Goal: Task Accomplishment & Management: Manage account settings

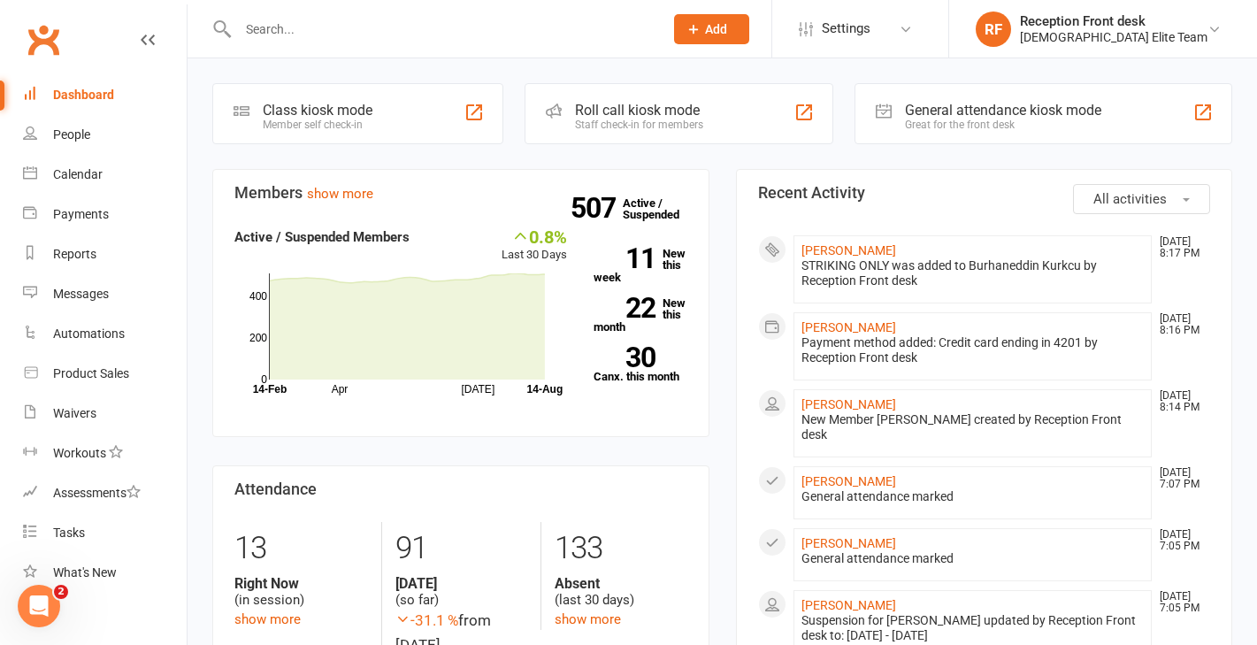
click at [386, 25] on input "text" at bounding box center [442, 29] width 418 height 25
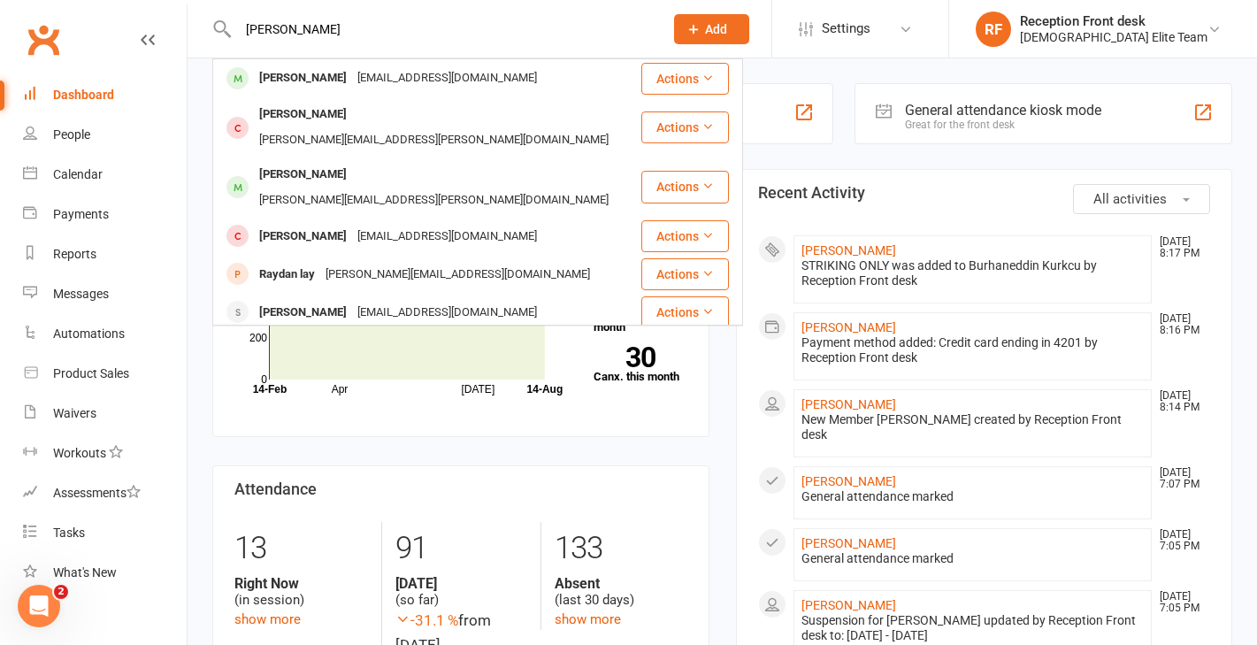
type input "[PERSON_NAME]"
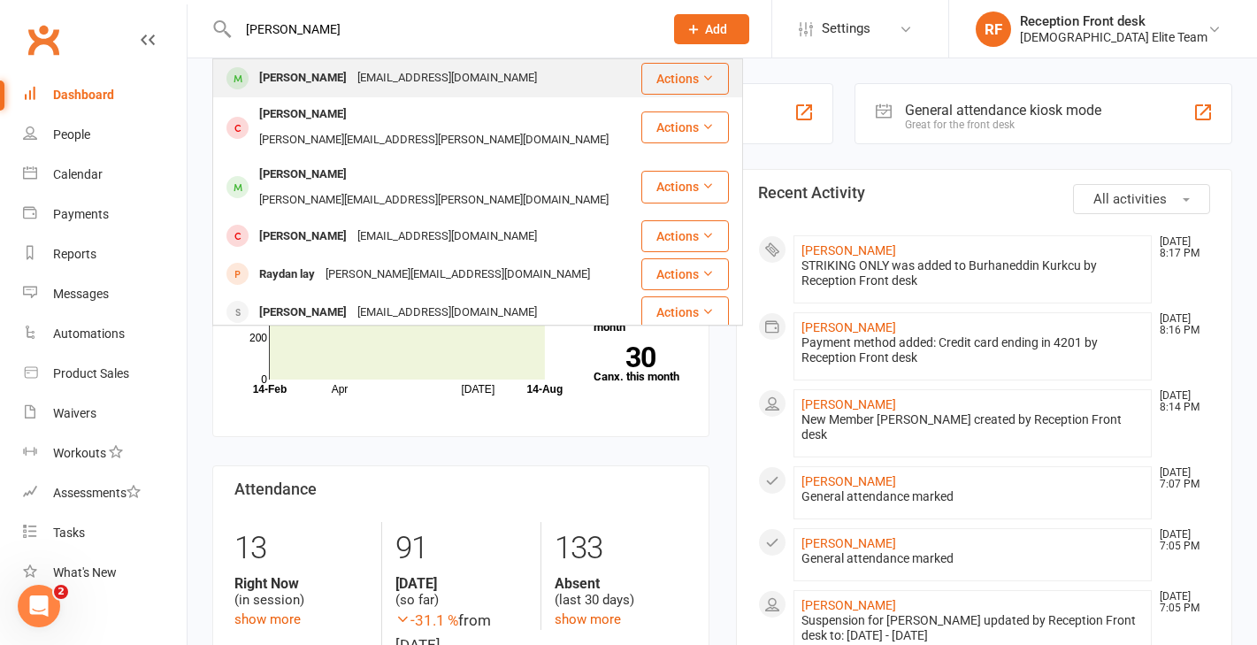
drag, startPoint x: 386, startPoint y: 25, endPoint x: 351, endPoint y: 85, distance: 69.8
click at [352, 85] on div "[EMAIL_ADDRESS][DOMAIN_NAME]" at bounding box center [447, 78] width 190 height 26
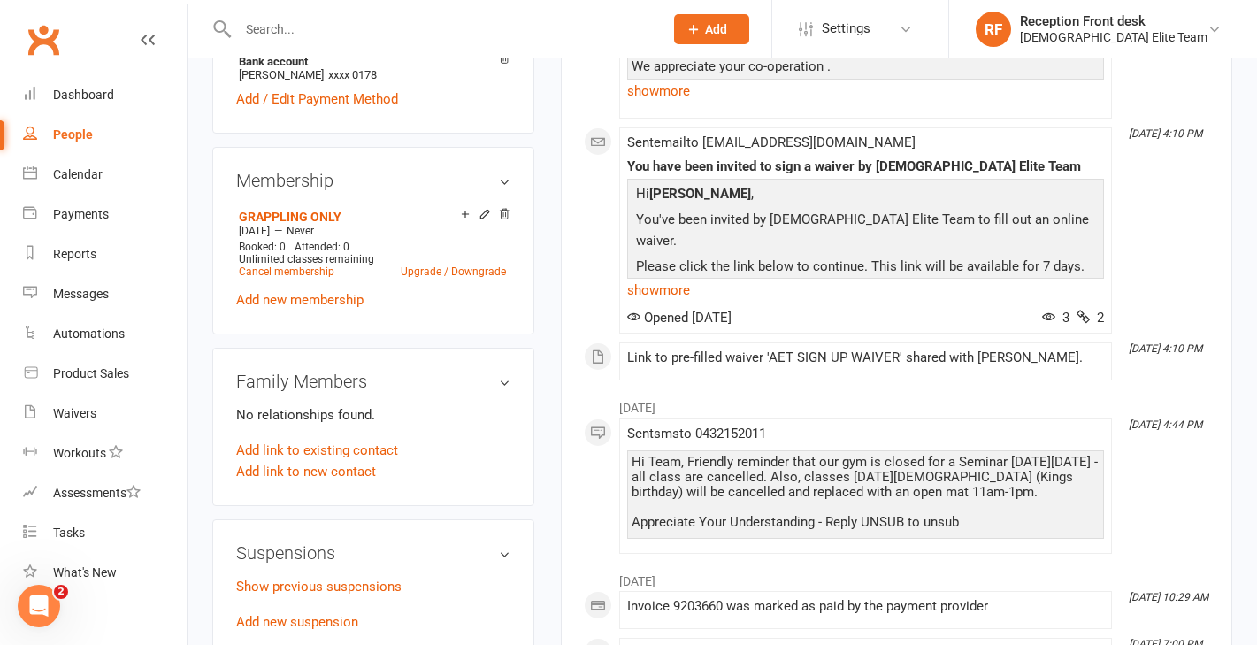
scroll to position [707, 0]
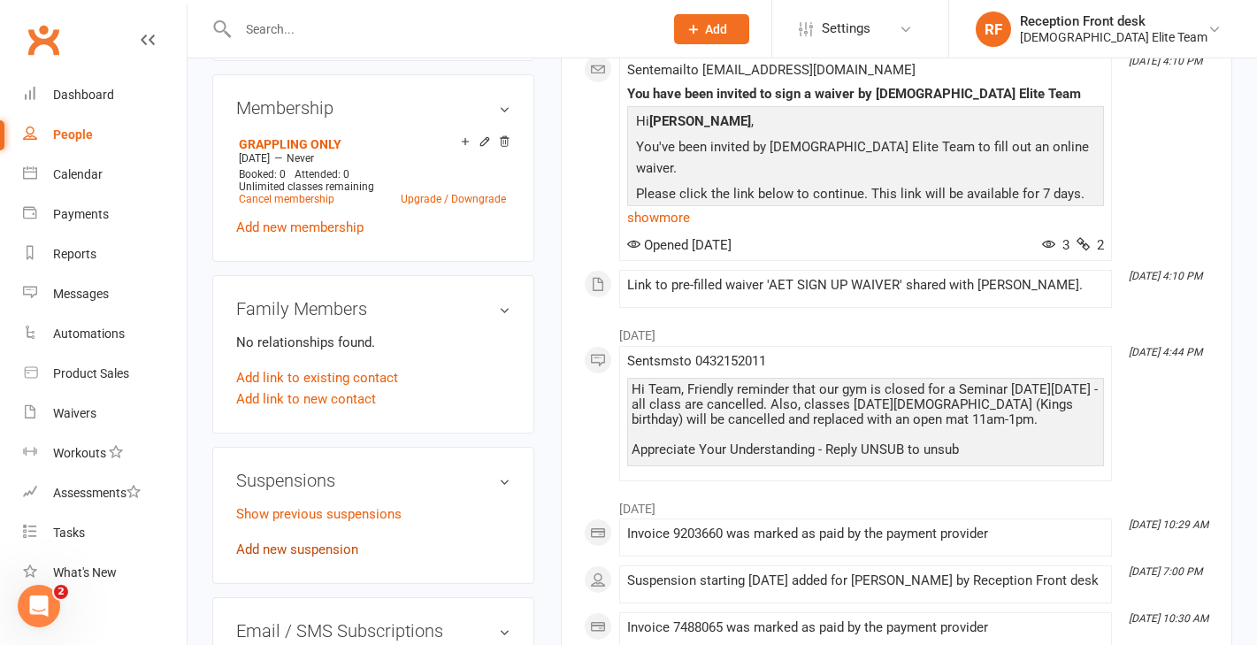
click at [311, 557] on link "Add new suspension" at bounding box center [297, 549] width 122 height 16
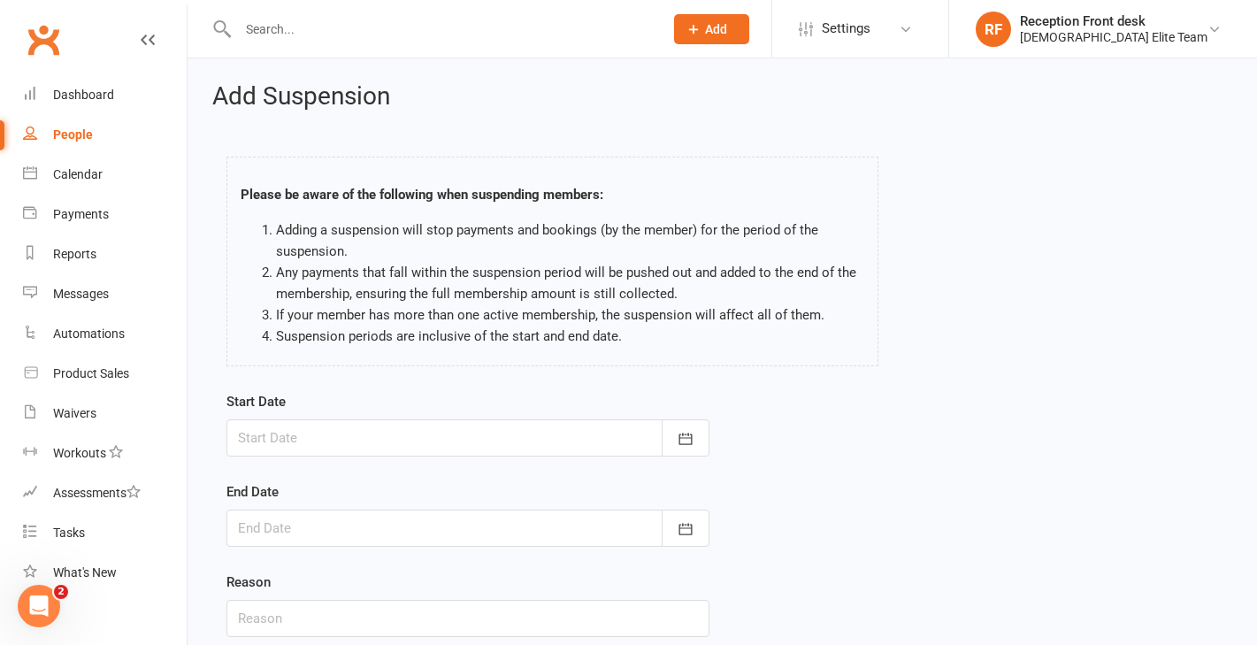
click at [676, 412] on div "Start Date [DATE] Sun Mon Tue Wed Thu Fri Sat 31 27 28 29 30 31 01 02 32 03 04 …" at bounding box center [467, 423] width 483 height 65
click at [684, 447] on icon "button" at bounding box center [685, 439] width 18 height 18
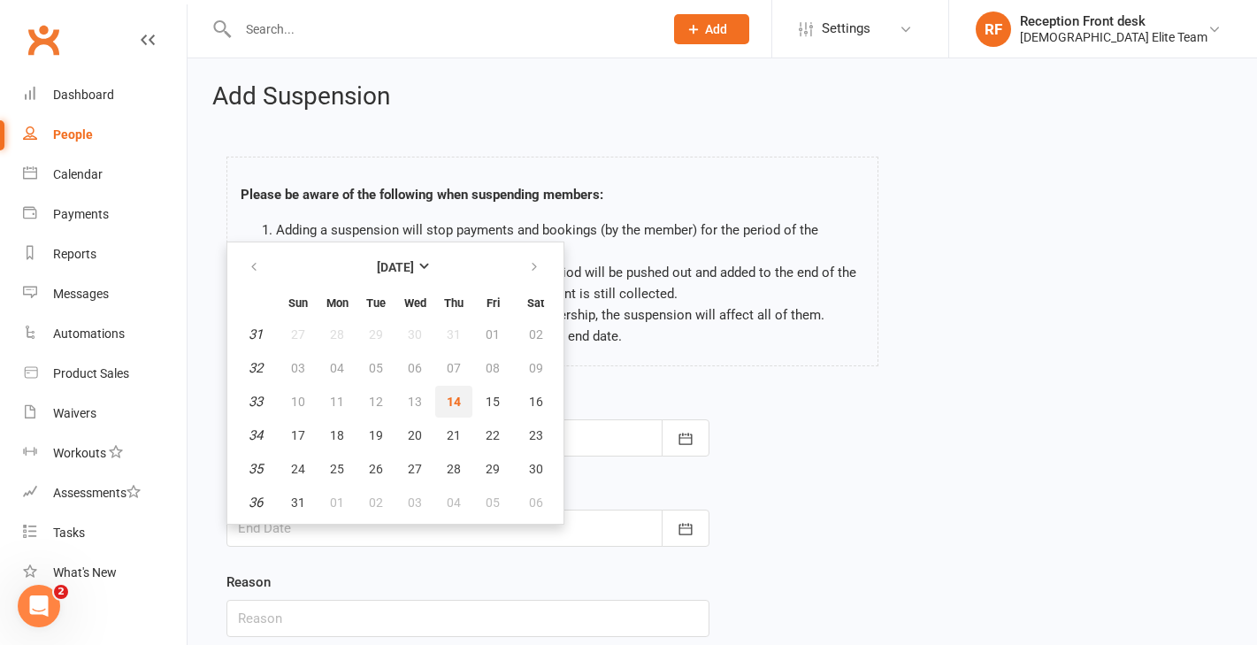
click at [455, 402] on span "14" at bounding box center [454, 401] width 14 height 14
type input "[DATE]"
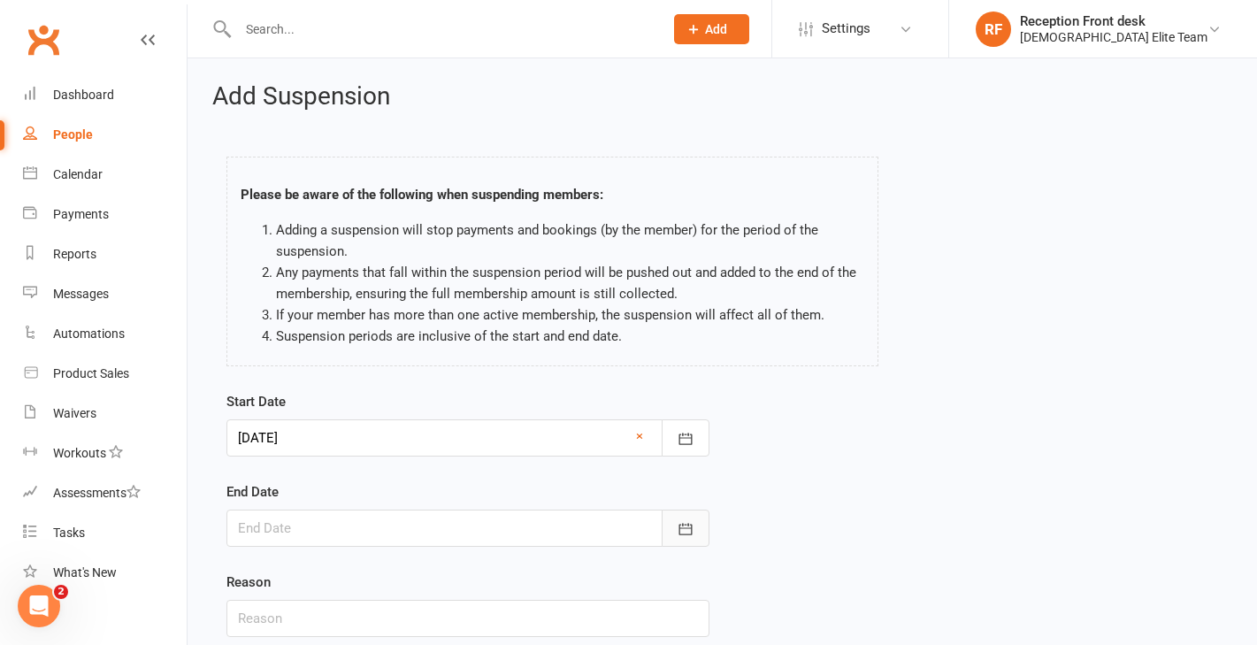
click at [685, 527] on icon "button" at bounding box center [685, 529] width 18 height 18
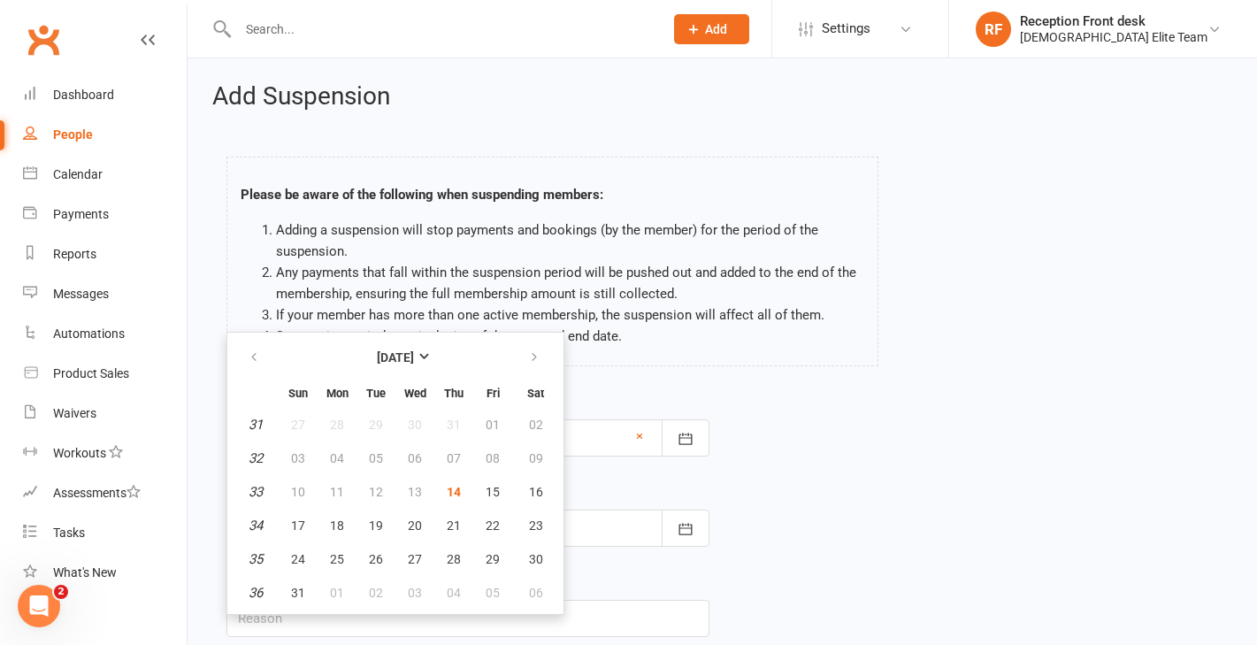
click at [441, 340] on th "[DATE]" at bounding box center [395, 357] width 232 height 39
click at [414, 358] on strong "[DATE]" at bounding box center [395, 357] width 37 height 14
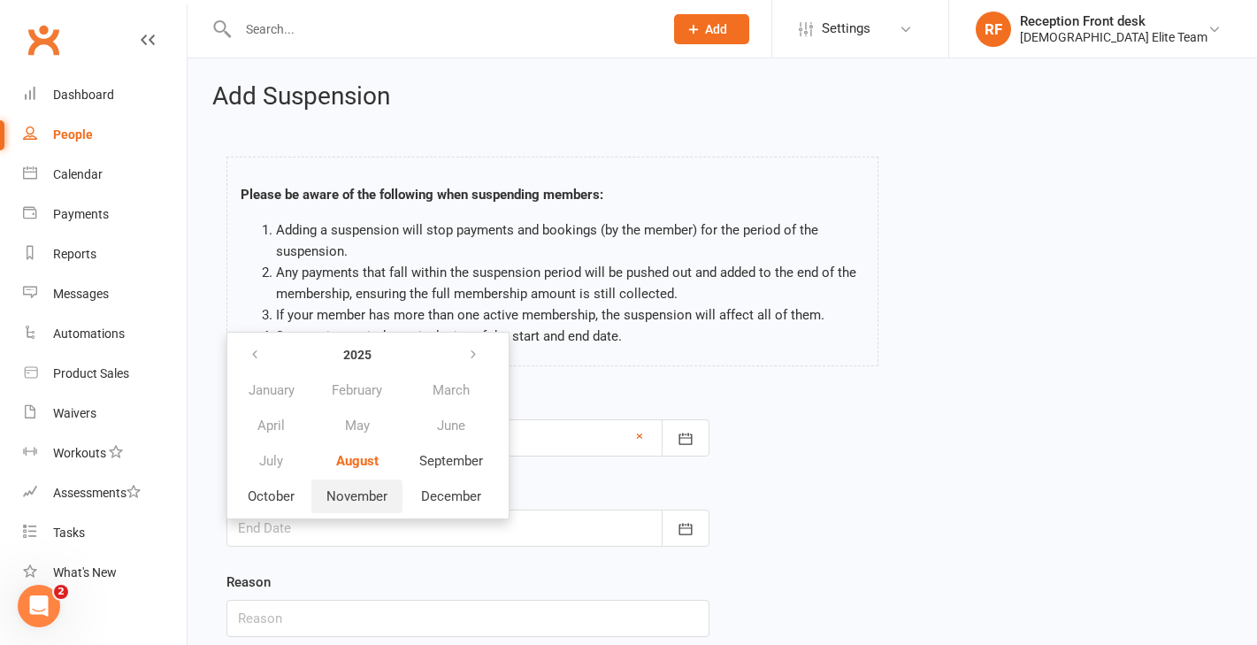
click at [377, 495] on span "November" at bounding box center [356, 496] width 61 height 16
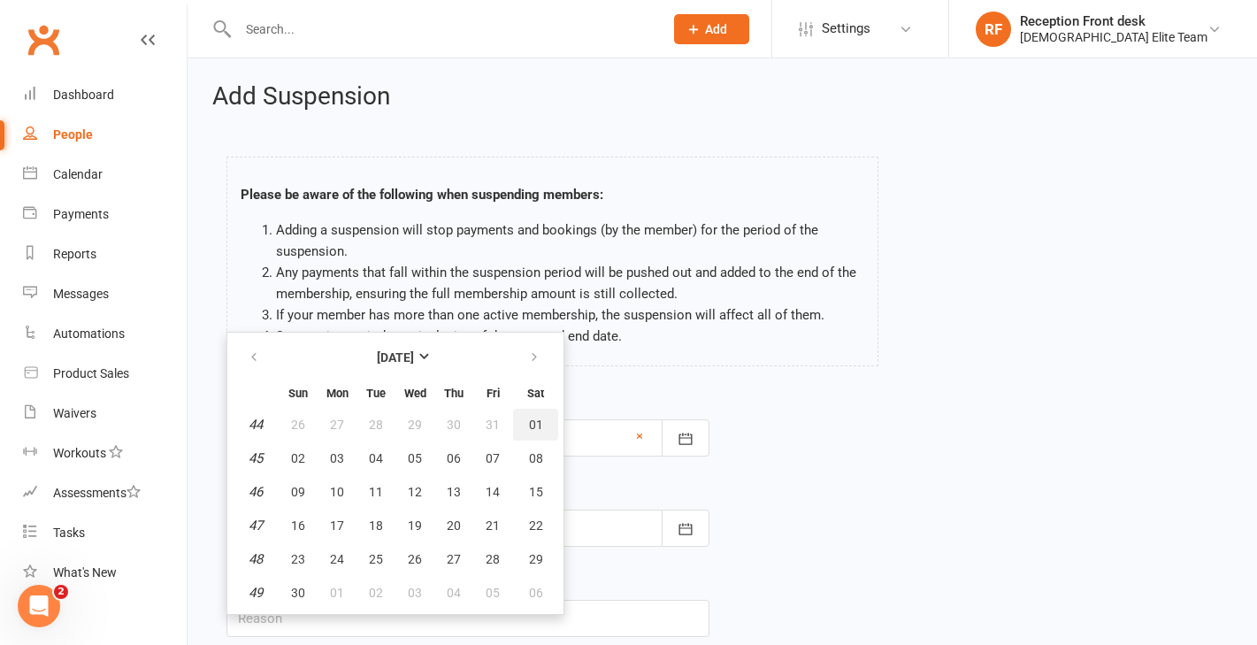
click at [535, 425] on span "01" at bounding box center [536, 424] width 14 height 14
type input "[DATE]"
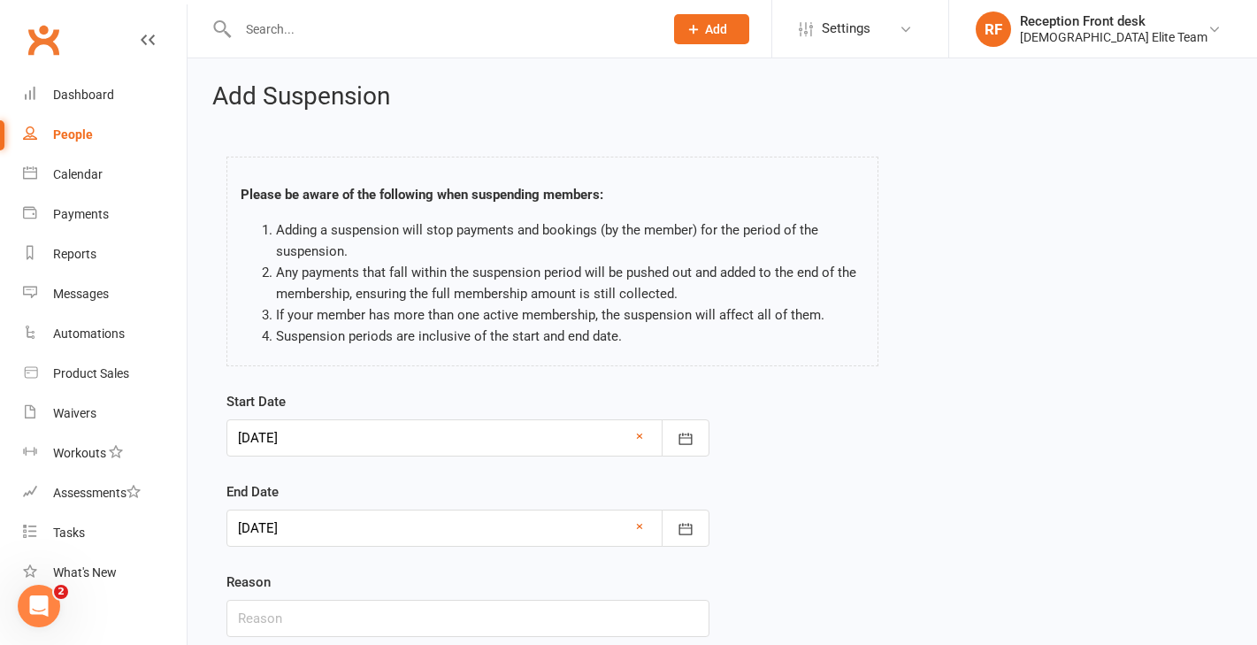
scroll to position [107, 0]
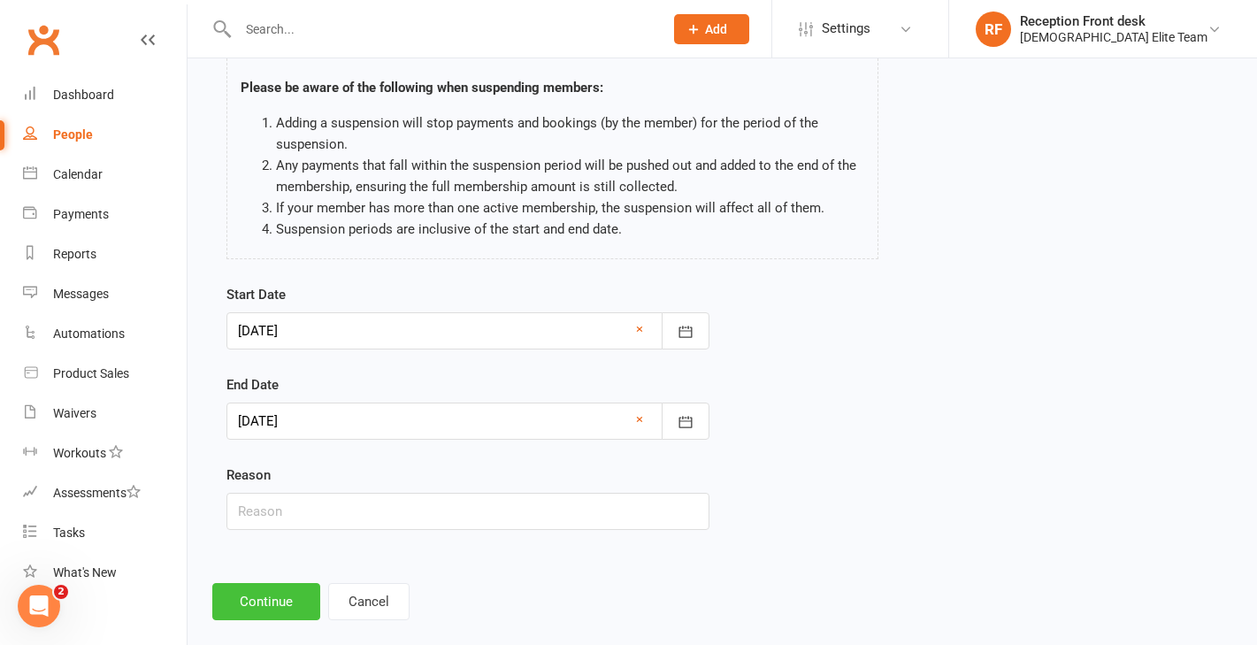
click at [260, 600] on button "Continue" at bounding box center [266, 601] width 108 height 37
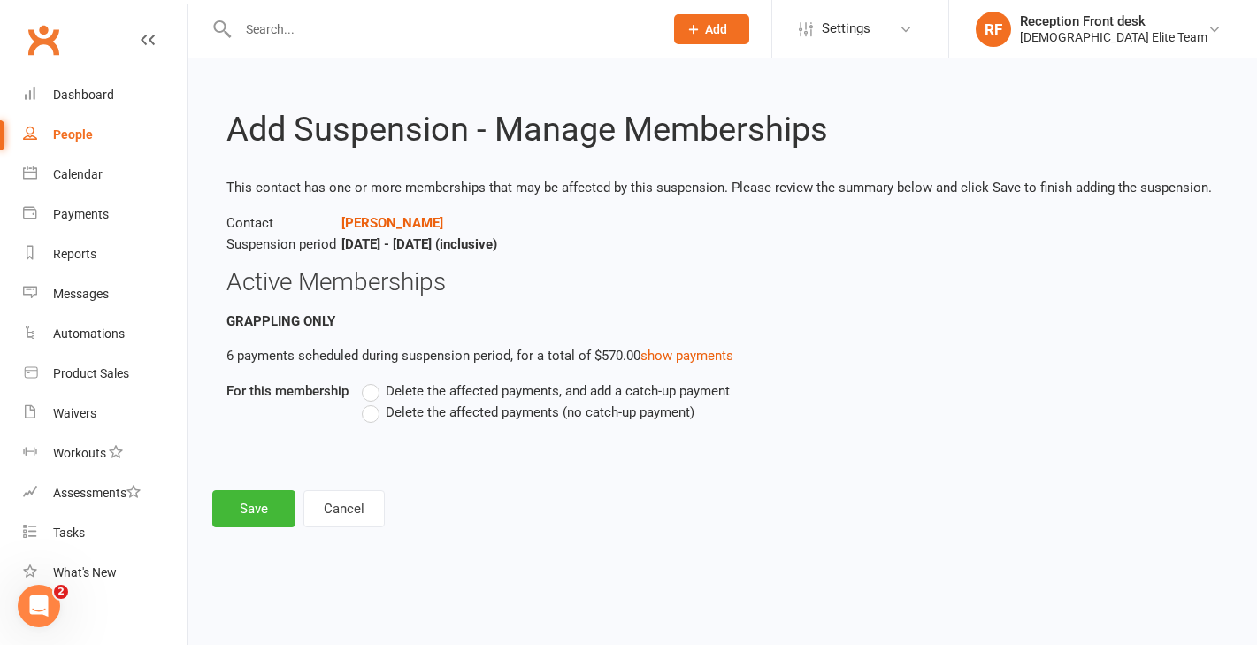
click at [401, 419] on label "Delete the affected payments (no catch-up payment)" at bounding box center [528, 411] width 332 height 21
click at [373, 401] on input "Delete the affected payments (no catch-up payment)" at bounding box center [367, 401] width 11 height 0
click at [261, 514] on button "Save" at bounding box center [253, 508] width 83 height 37
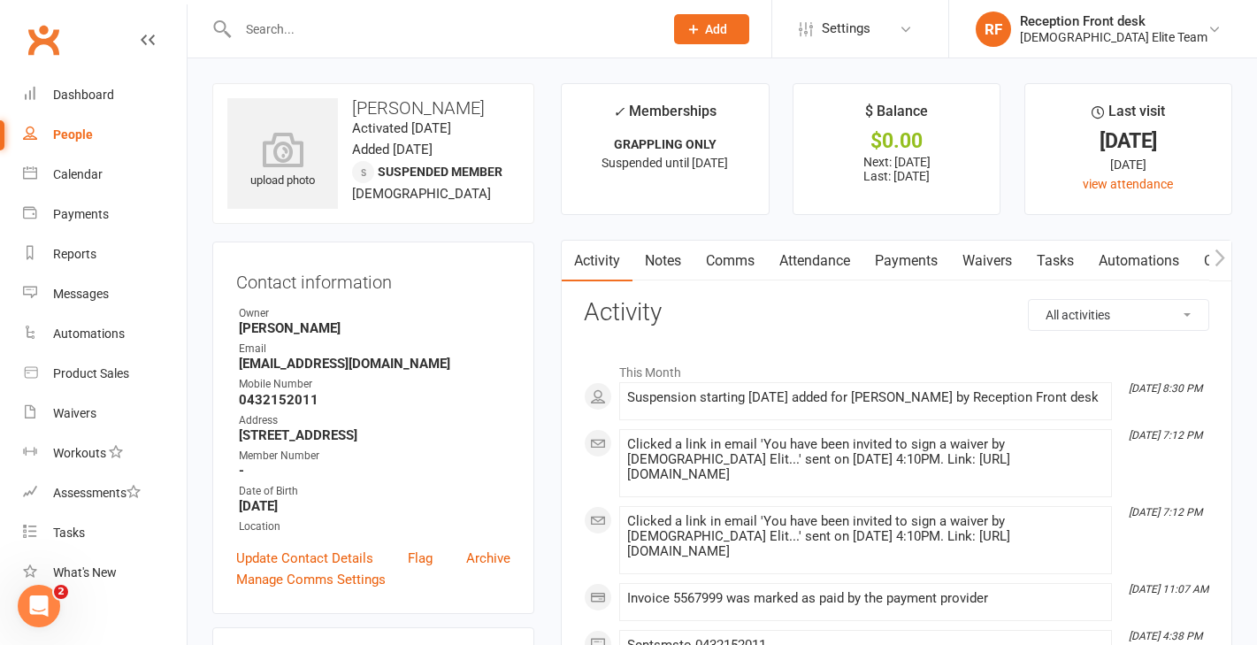
click at [282, 38] on input "text" at bounding box center [442, 29] width 418 height 25
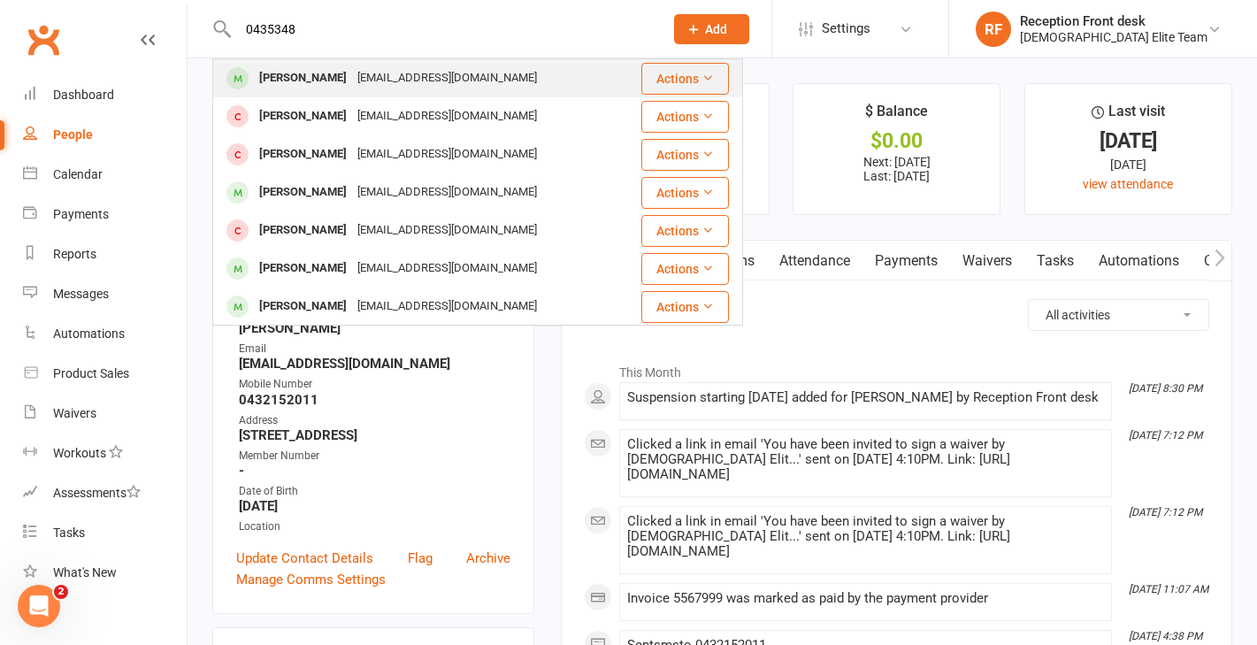
type input "0435348"
click at [335, 76] on div "[PERSON_NAME]" at bounding box center [303, 78] width 98 height 26
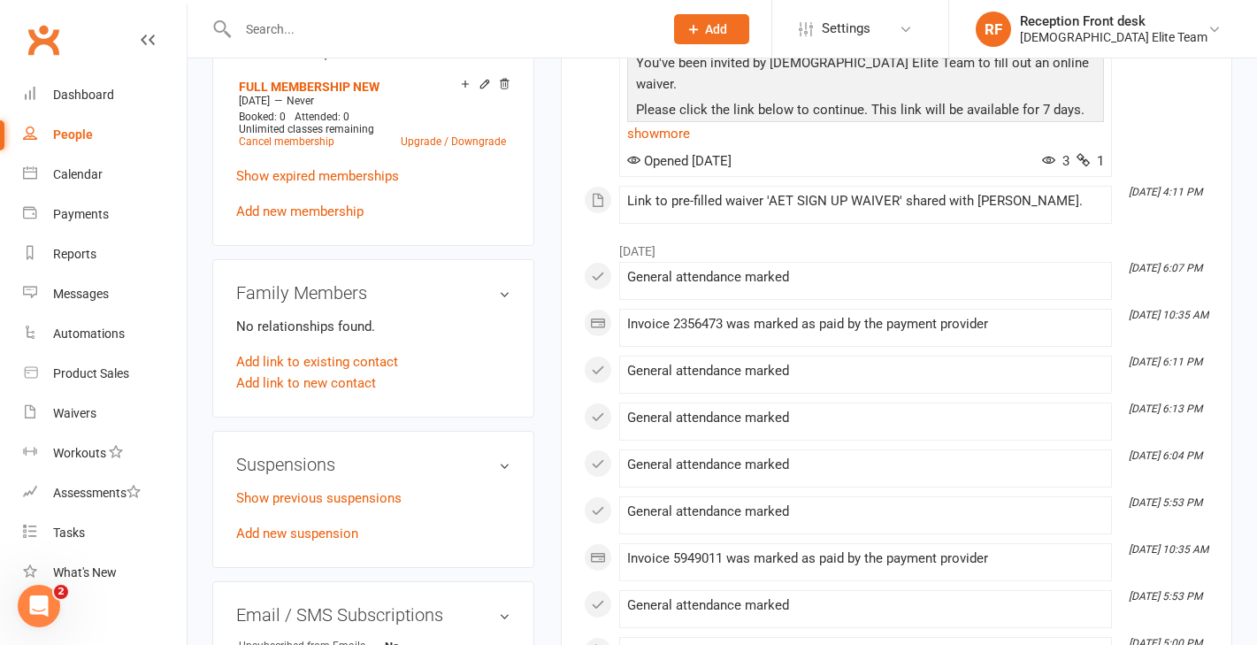
scroll to position [763, 0]
click at [304, 534] on link "Add new suspension" at bounding box center [297, 531] width 122 height 16
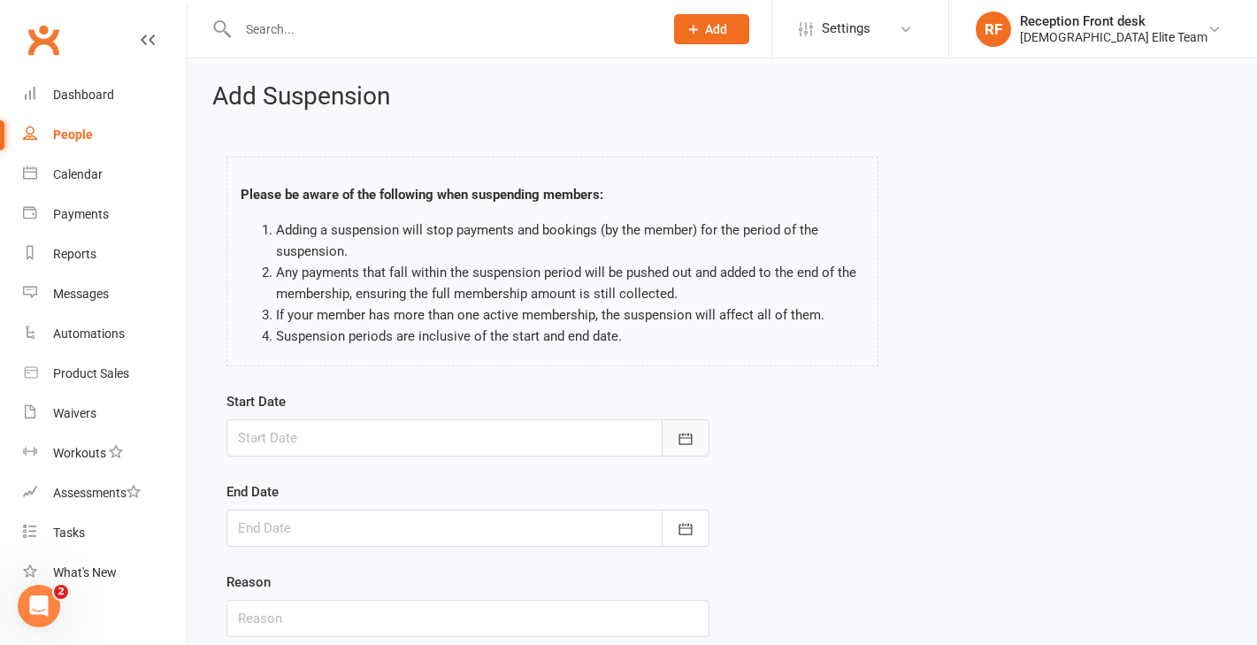
click at [677, 436] on icon "button" at bounding box center [685, 439] width 18 height 18
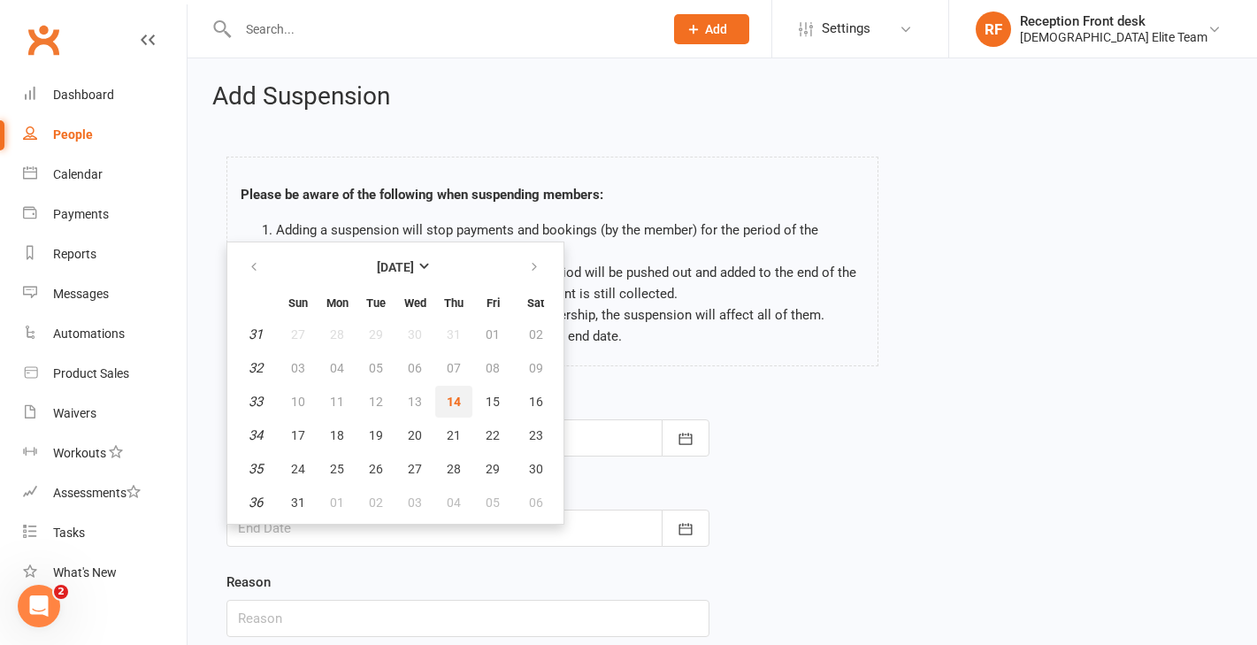
click at [456, 402] on span "14" at bounding box center [454, 401] width 14 height 14
type input "[DATE]"
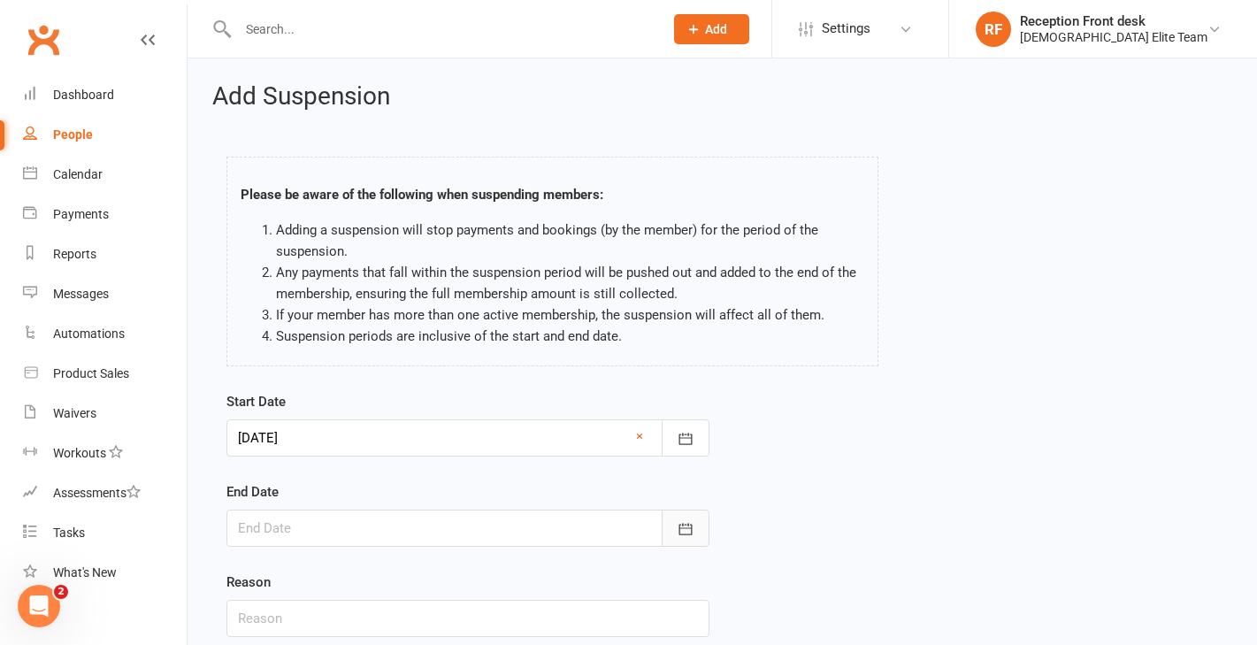
click at [690, 533] on icon "button" at bounding box center [685, 529] width 18 height 18
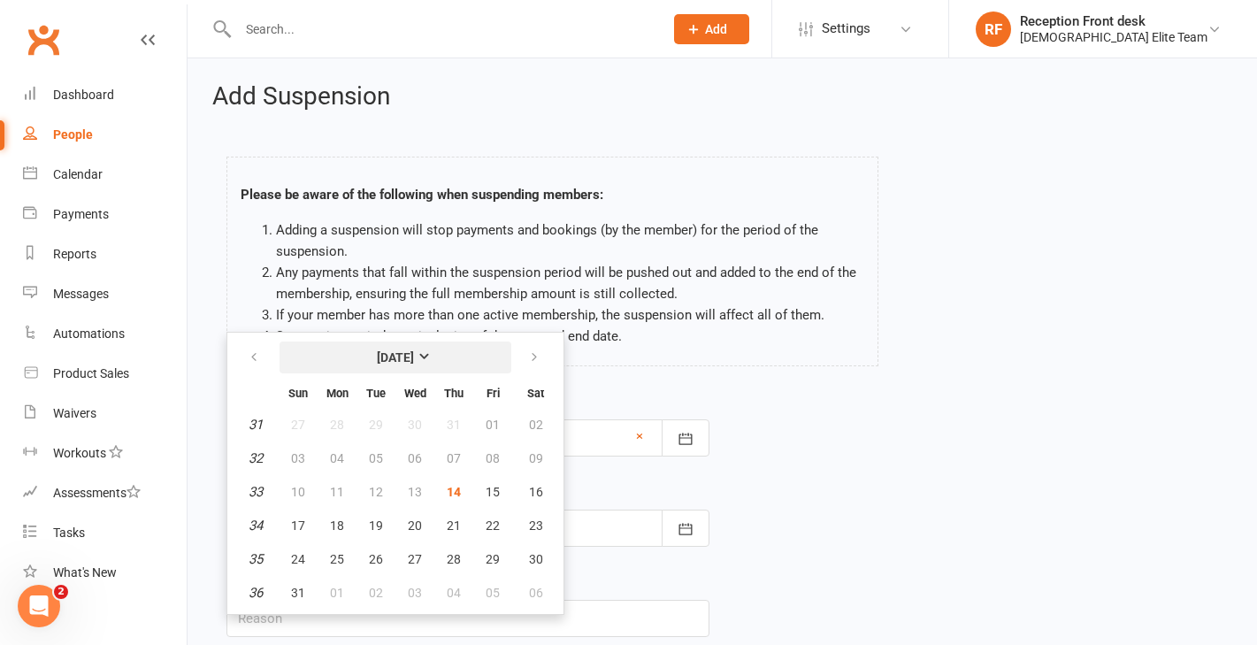
click at [414, 357] on strong "[DATE]" at bounding box center [395, 357] width 37 height 14
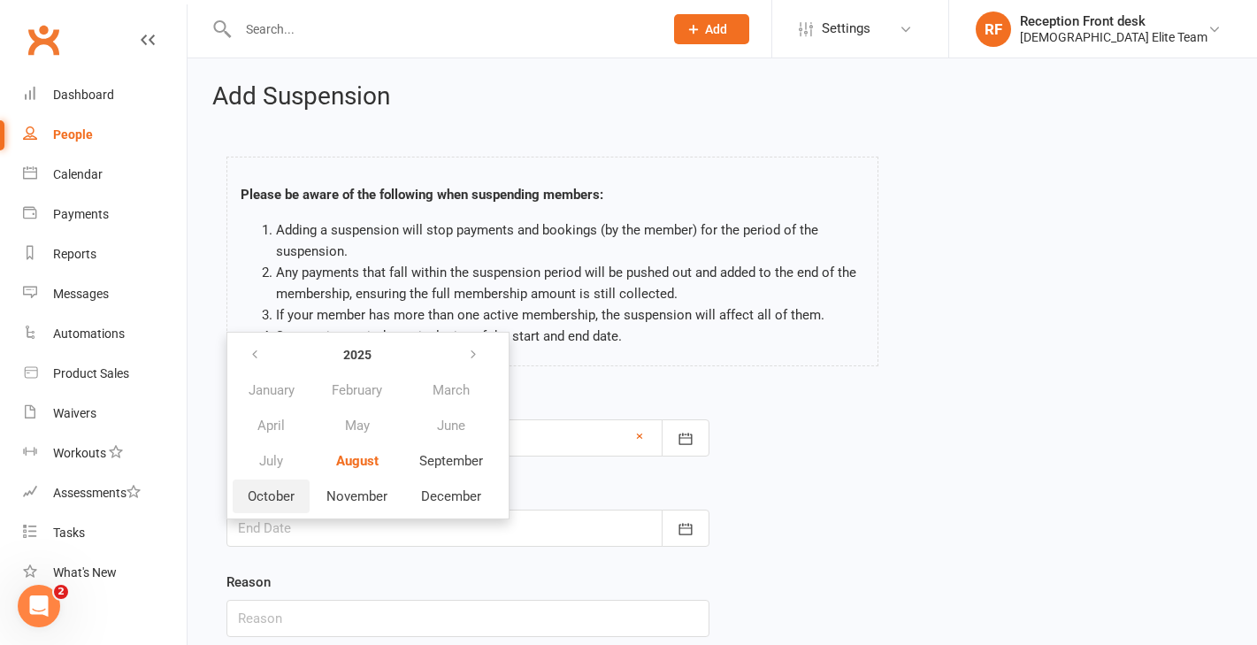
click at [275, 491] on span "October" at bounding box center [271, 496] width 47 height 16
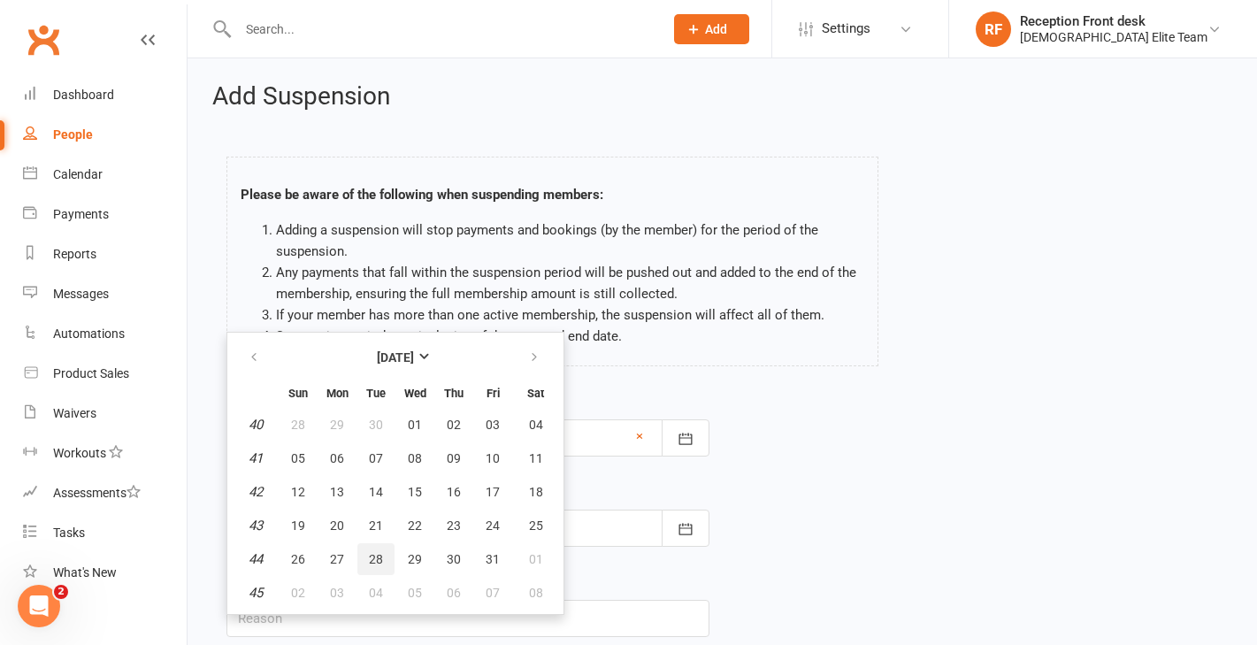
click at [370, 562] on span "28" at bounding box center [376, 559] width 14 height 14
type input "[DATE]"
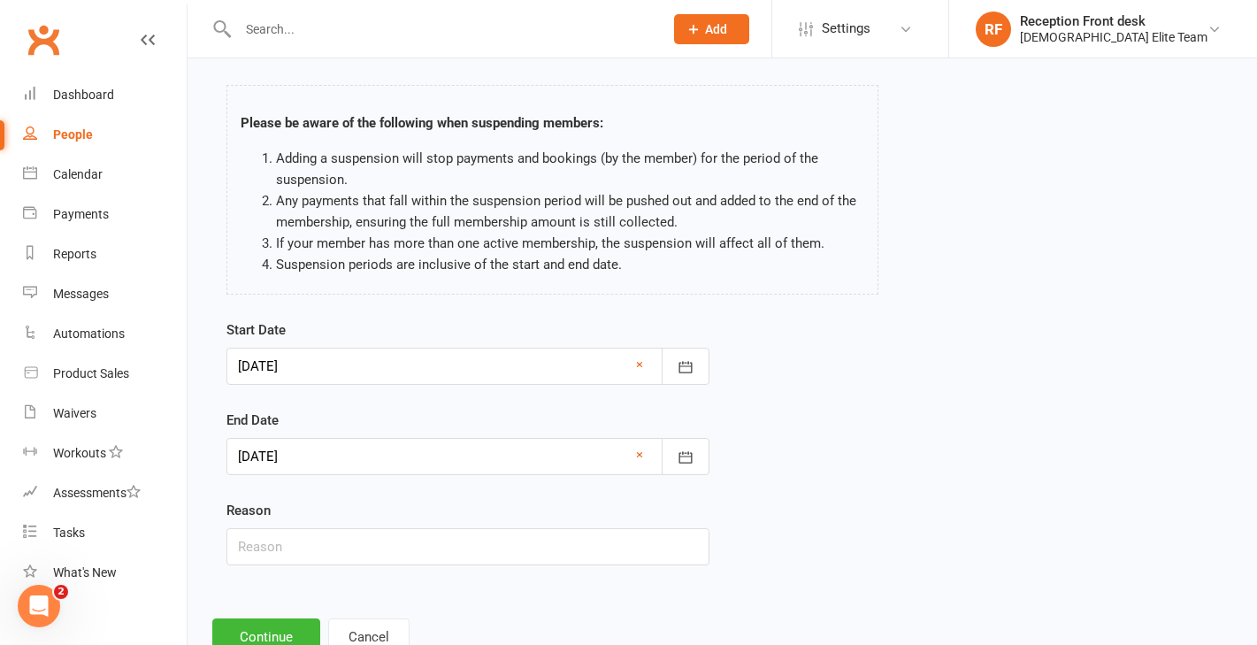
scroll to position [122, 0]
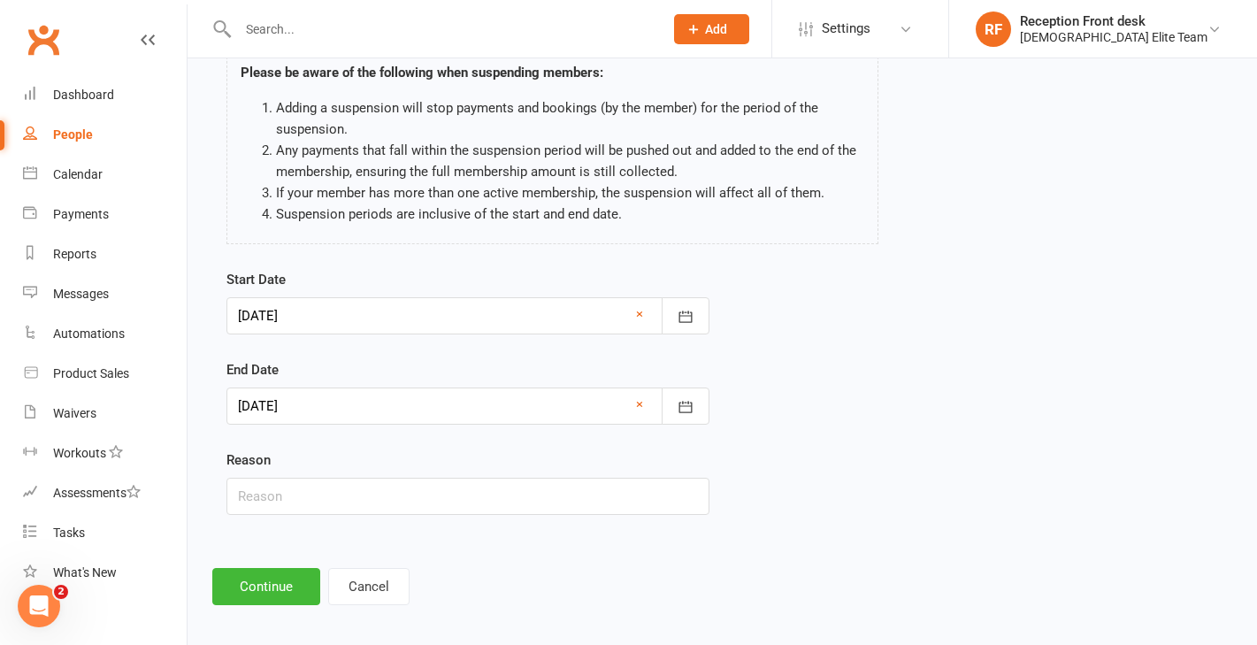
click at [279, 571] on div "Add Suspension Please be aware of the following when suspending members: Adding…" at bounding box center [721, 282] width 1069 height 693
click at [278, 593] on button "Continue" at bounding box center [266, 586] width 108 height 37
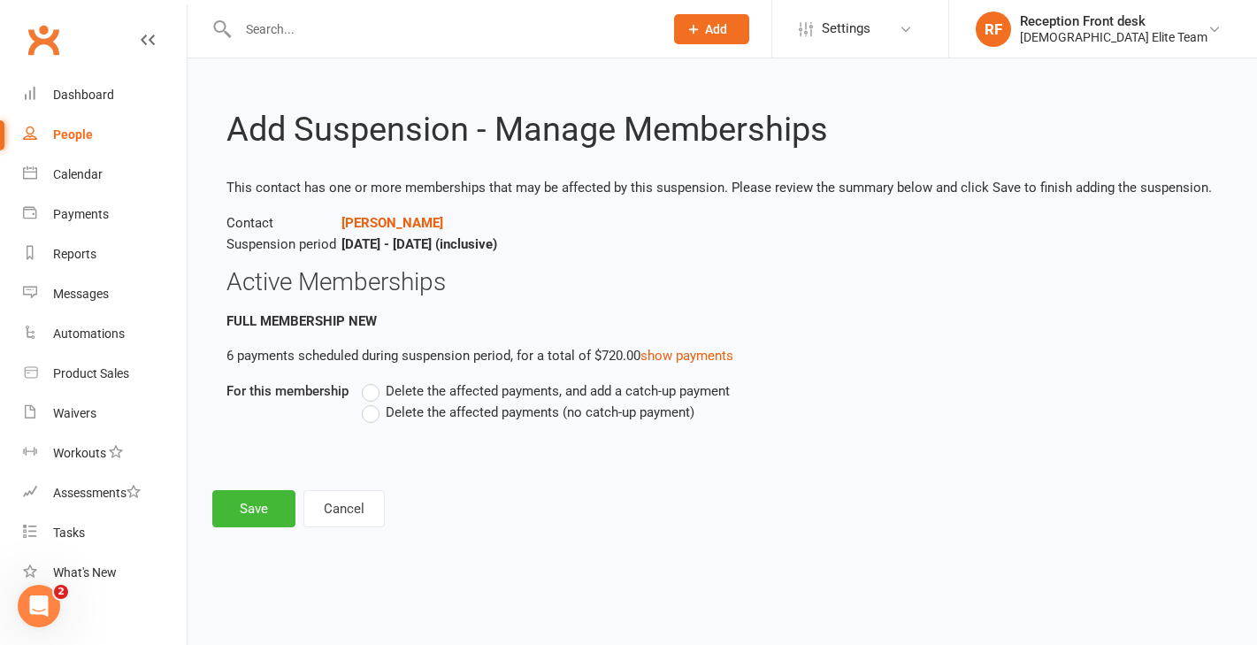
scroll to position [0, 0]
click at [386, 415] on span "Delete the affected payments (no catch-up payment)" at bounding box center [540, 410] width 309 height 19
click at [373, 401] on input "Delete the affected payments (no catch-up payment)" at bounding box center [367, 401] width 11 height 0
click at [251, 508] on button "Save" at bounding box center [253, 508] width 83 height 37
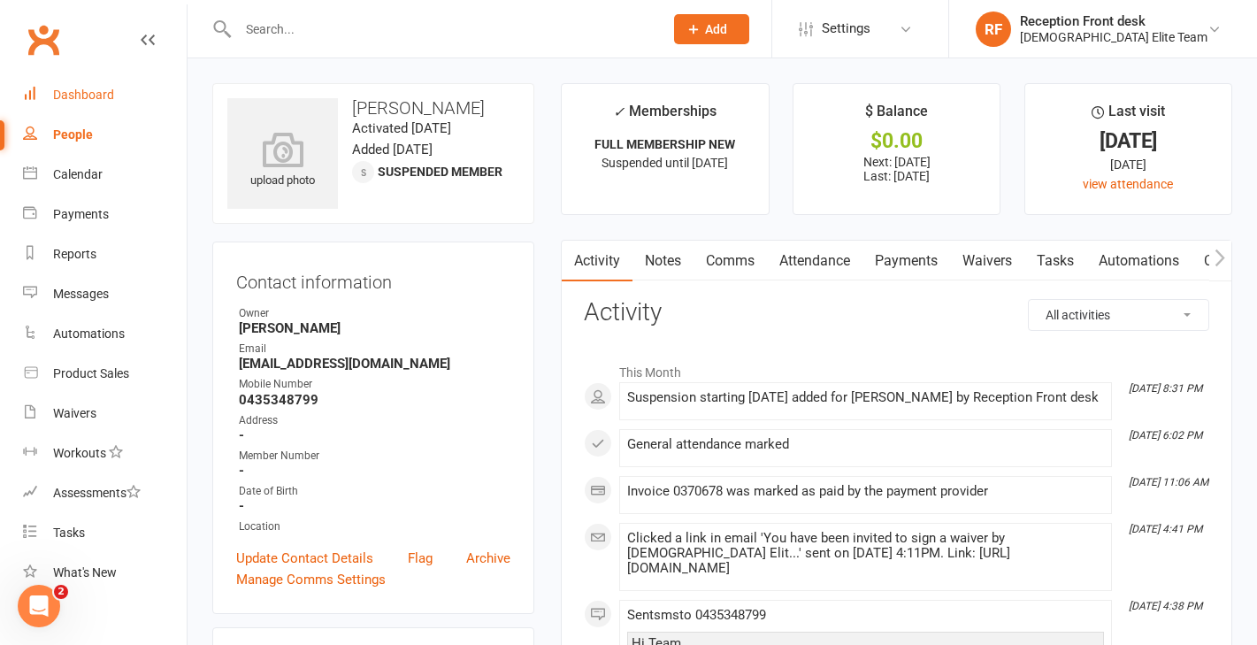
click at [87, 85] on link "Dashboard" at bounding box center [105, 95] width 164 height 40
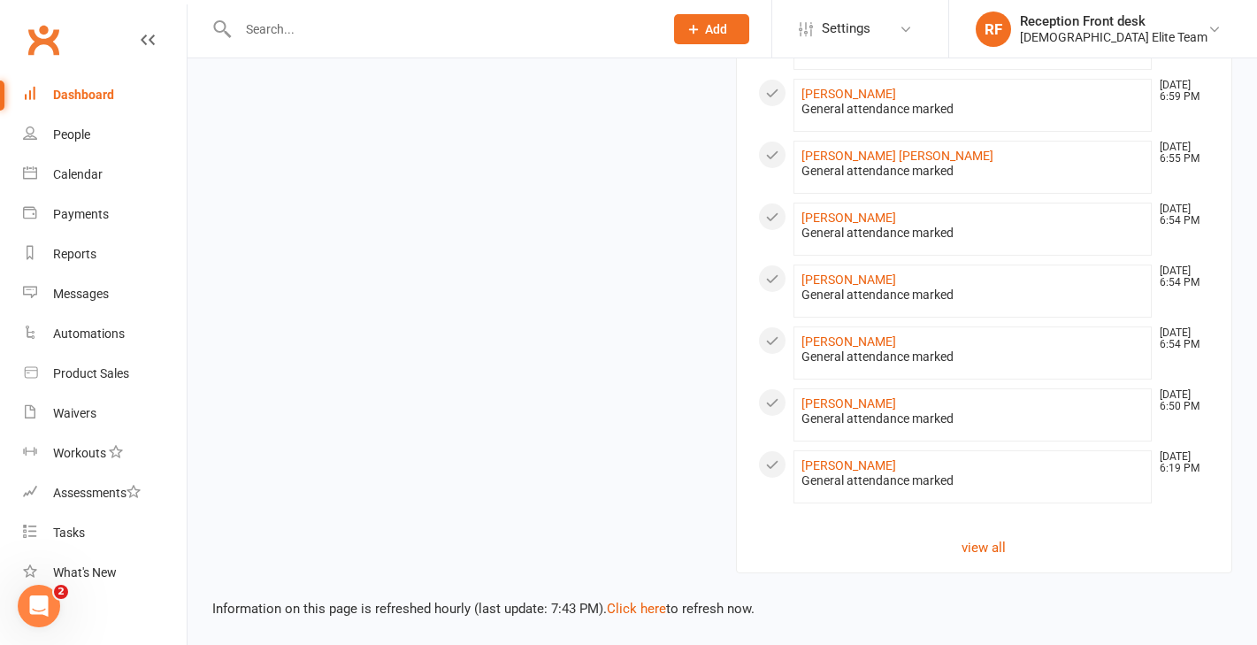
scroll to position [1051, 0]
click at [979, 549] on link "view all" at bounding box center [984, 548] width 453 height 21
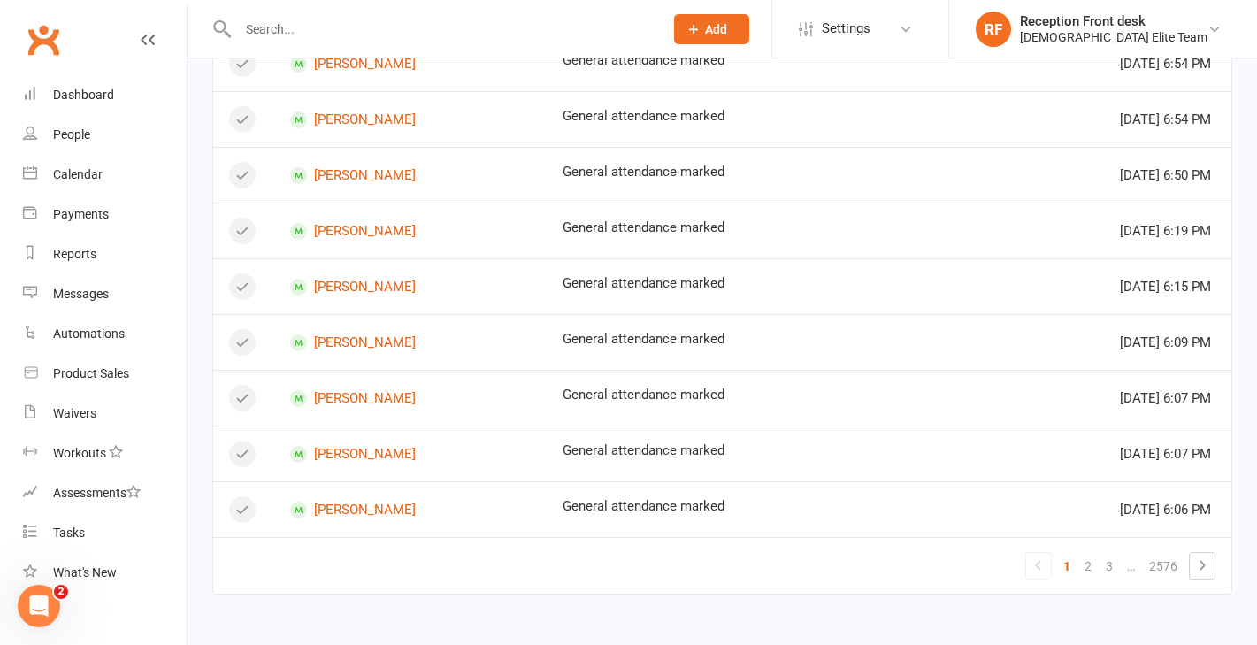
scroll to position [1078, 0]
click at [1093, 568] on link "2" at bounding box center [1087, 566] width 21 height 25
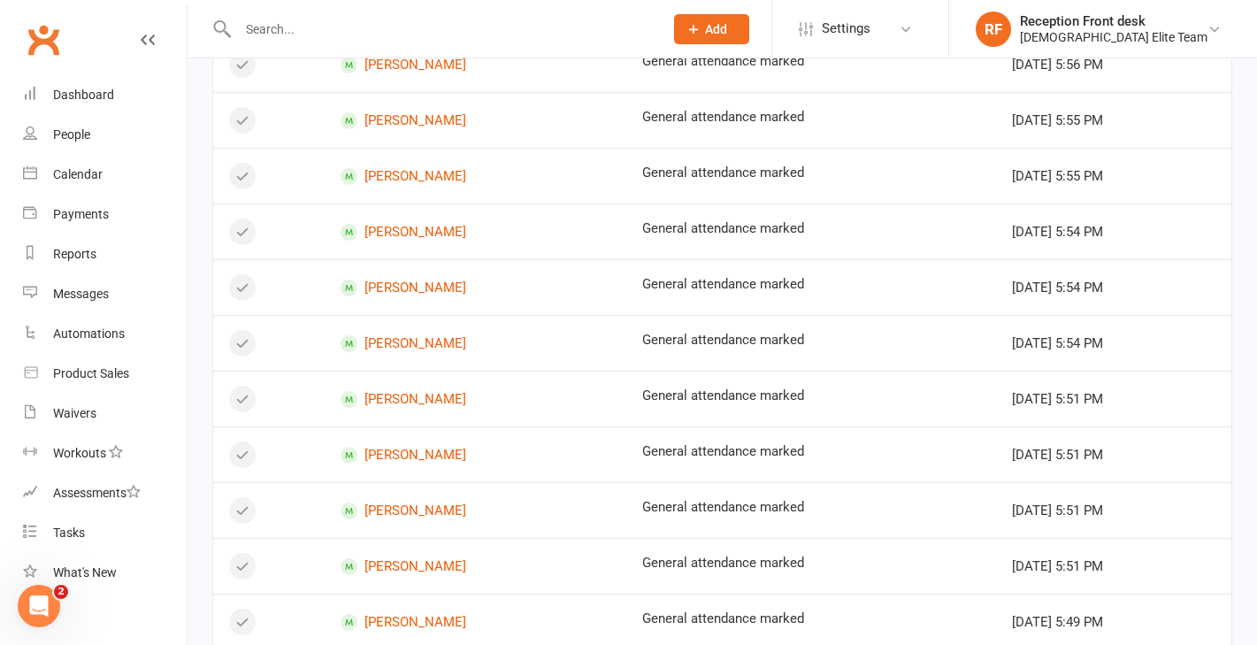
scroll to position [1035, 0]
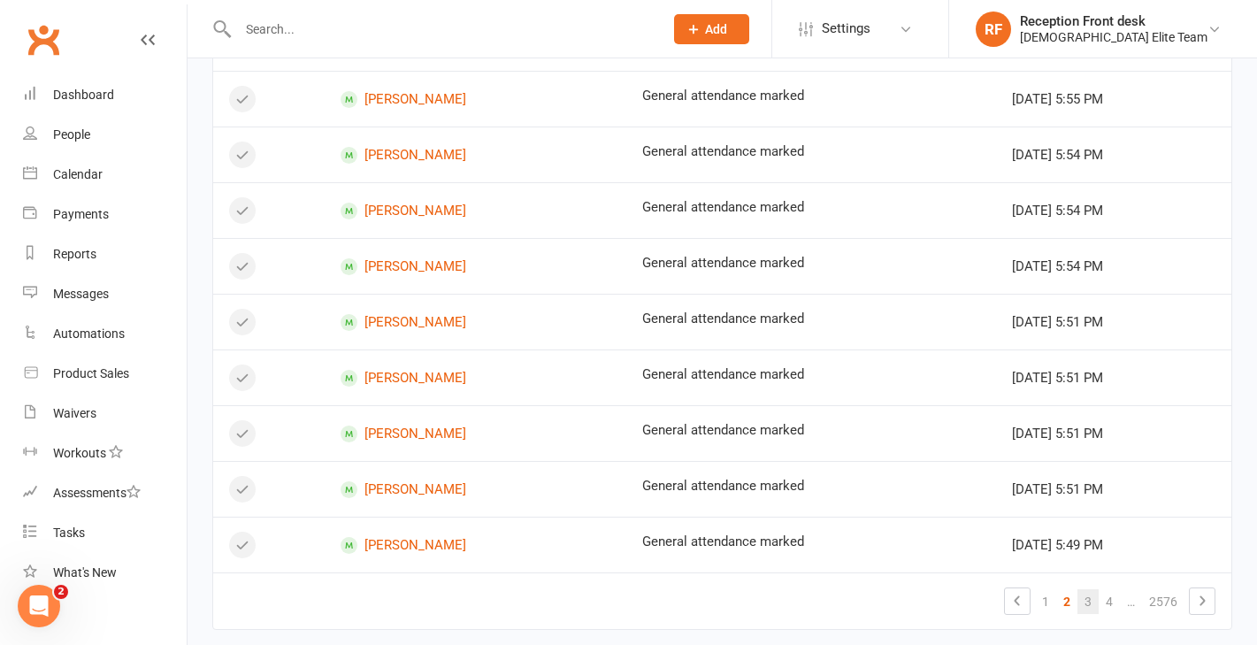
click at [1089, 610] on link "3" at bounding box center [1087, 601] width 21 height 25
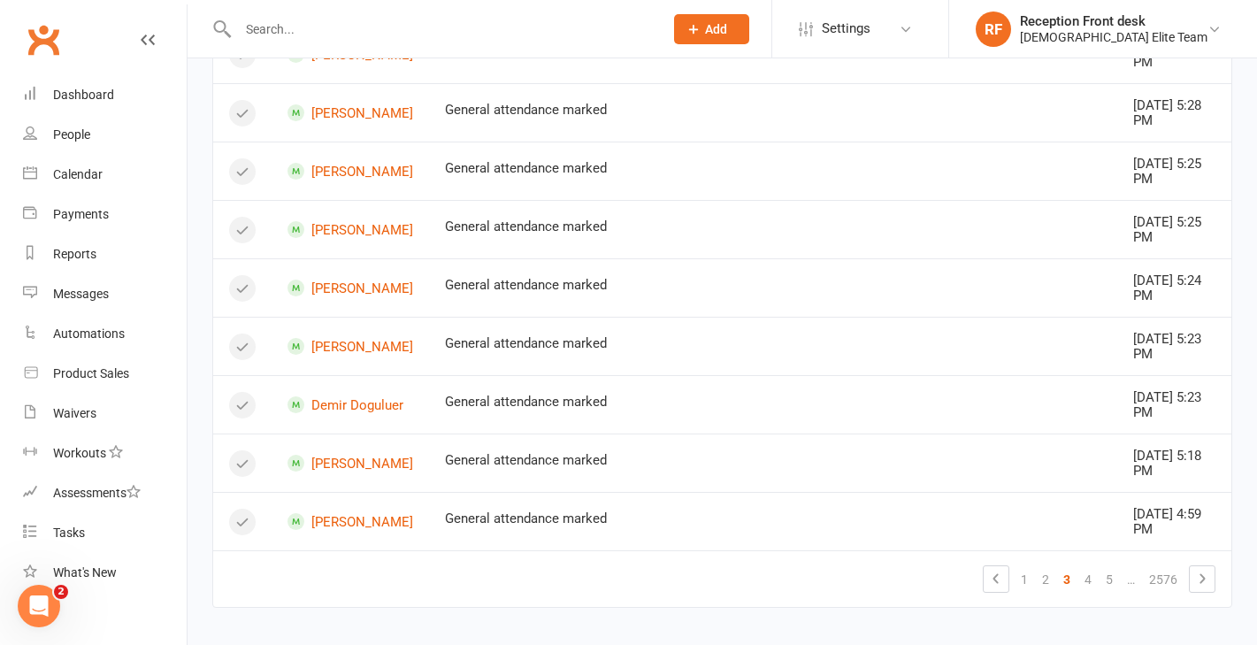
scroll to position [1129, 0]
click at [1094, 573] on link "4" at bounding box center [1087, 581] width 21 height 25
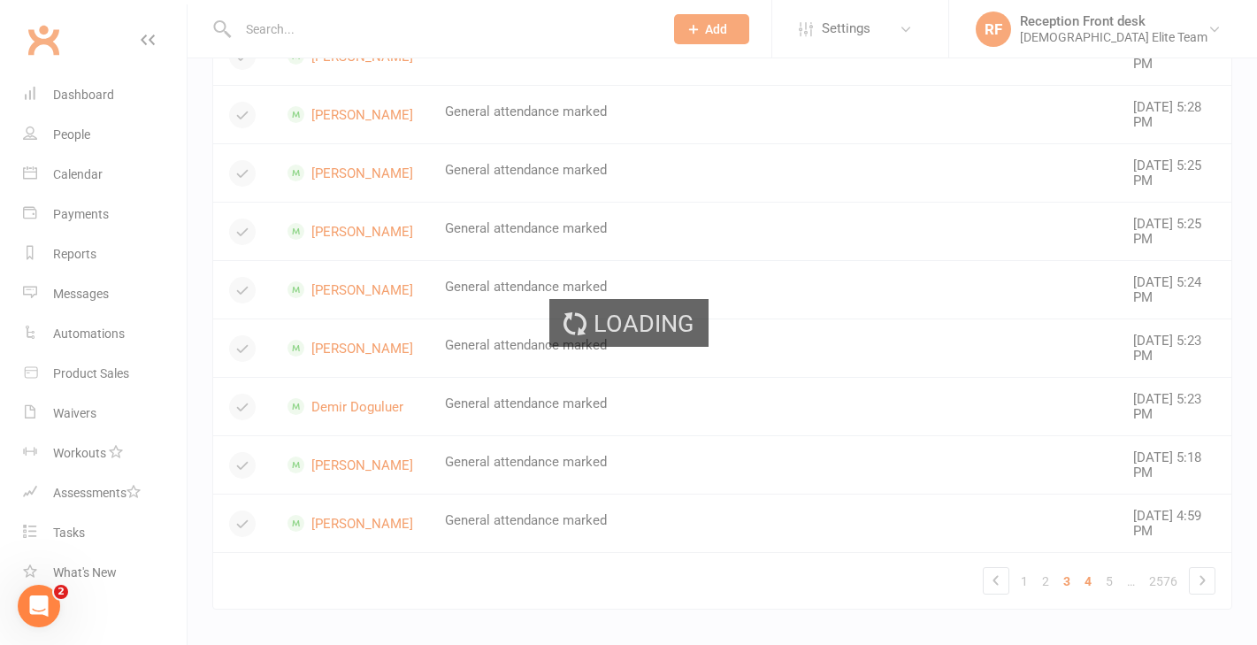
scroll to position [1078, 0]
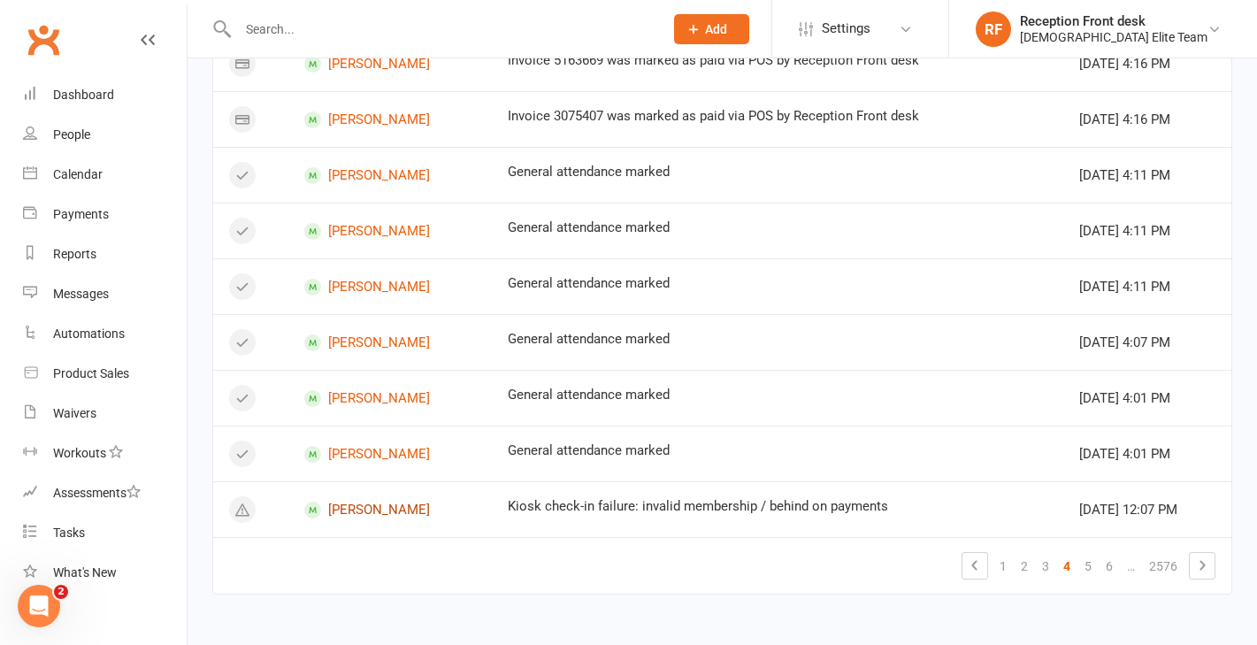
click at [384, 516] on link "[PERSON_NAME]" at bounding box center [390, 509] width 172 height 17
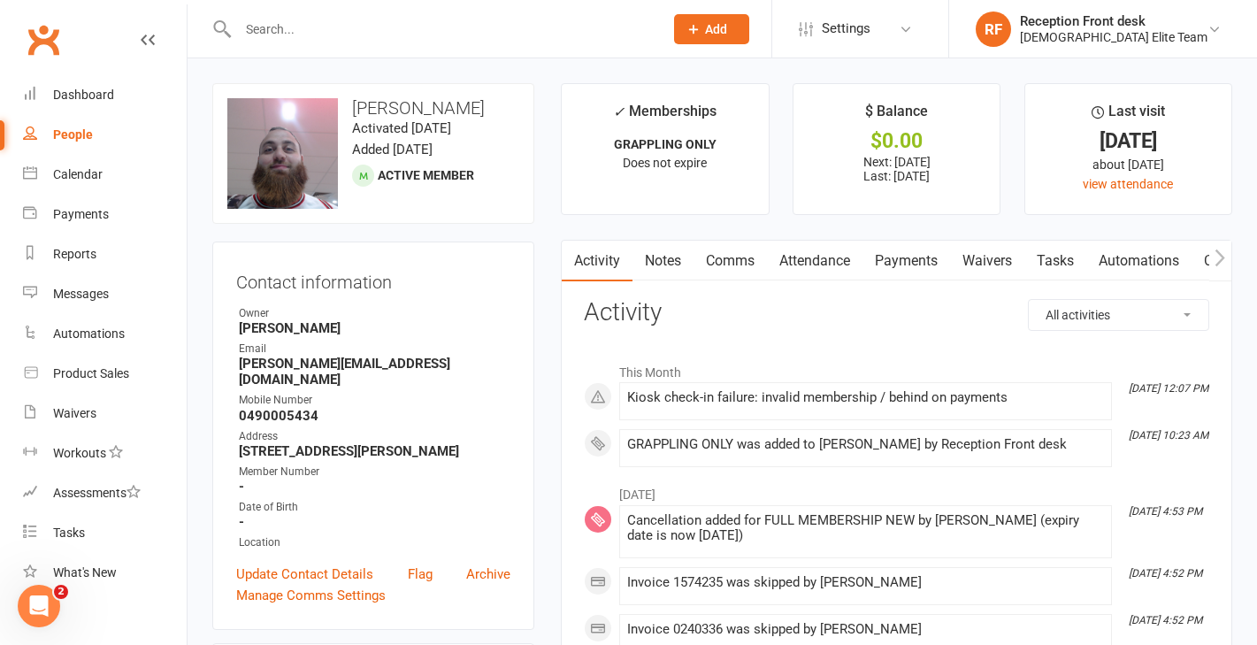
click at [922, 257] on link "Payments" at bounding box center [906, 261] width 88 height 41
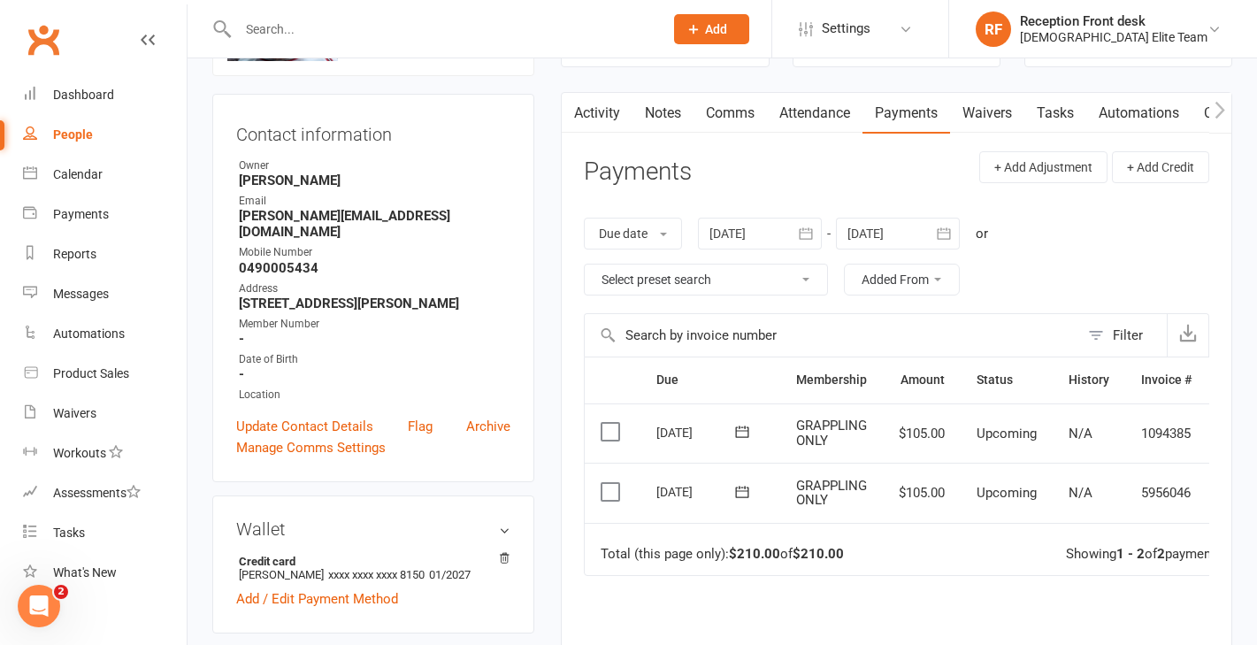
scroll to position [147, 0]
click at [814, 233] on icon "button" at bounding box center [806, 234] width 18 height 18
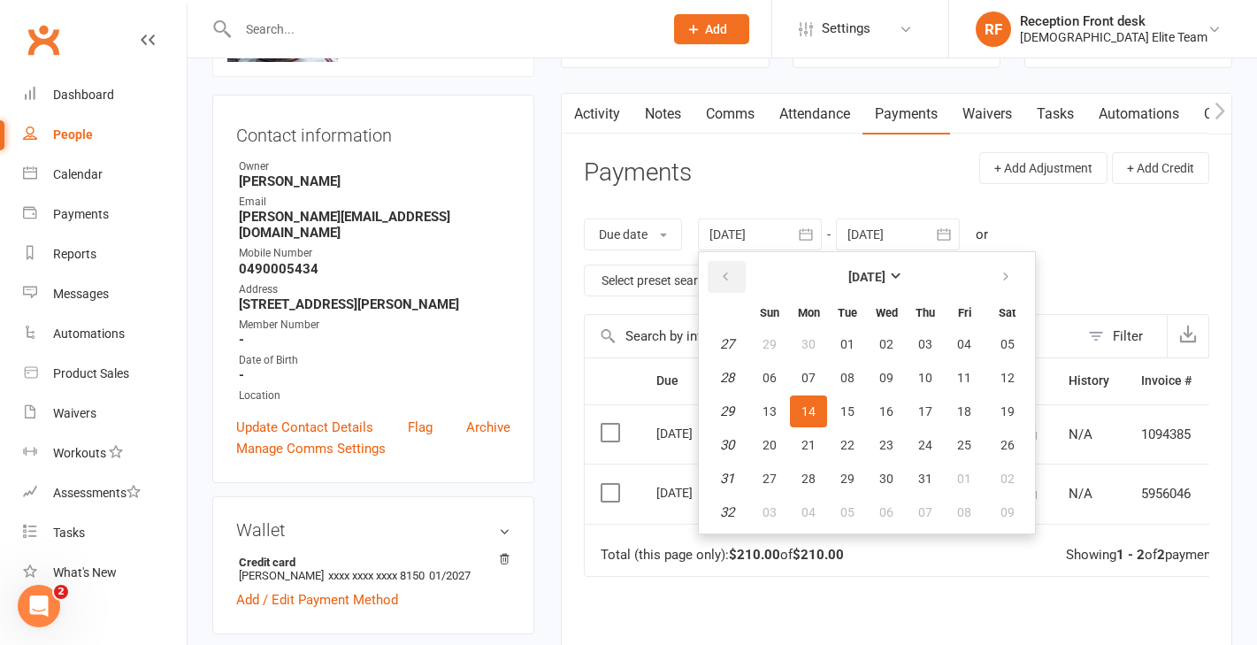
click at [731, 282] on button "button" at bounding box center [726, 277] width 38 height 32
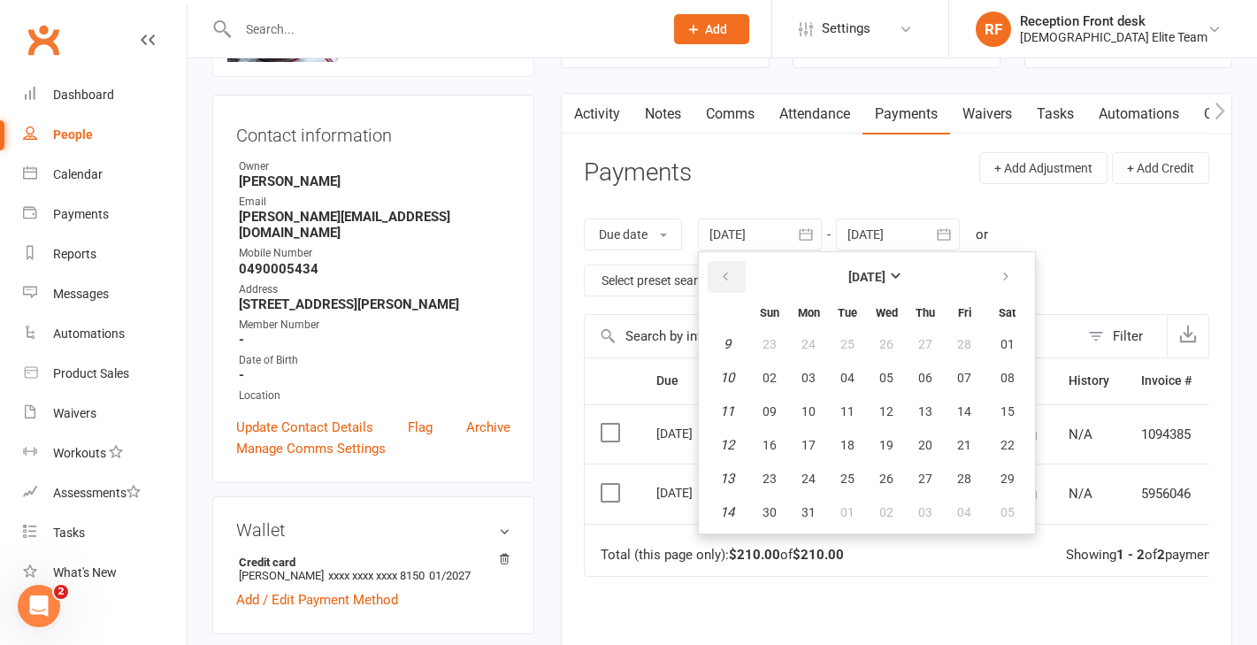
click at [731, 282] on button "button" at bounding box center [726, 277] width 38 height 32
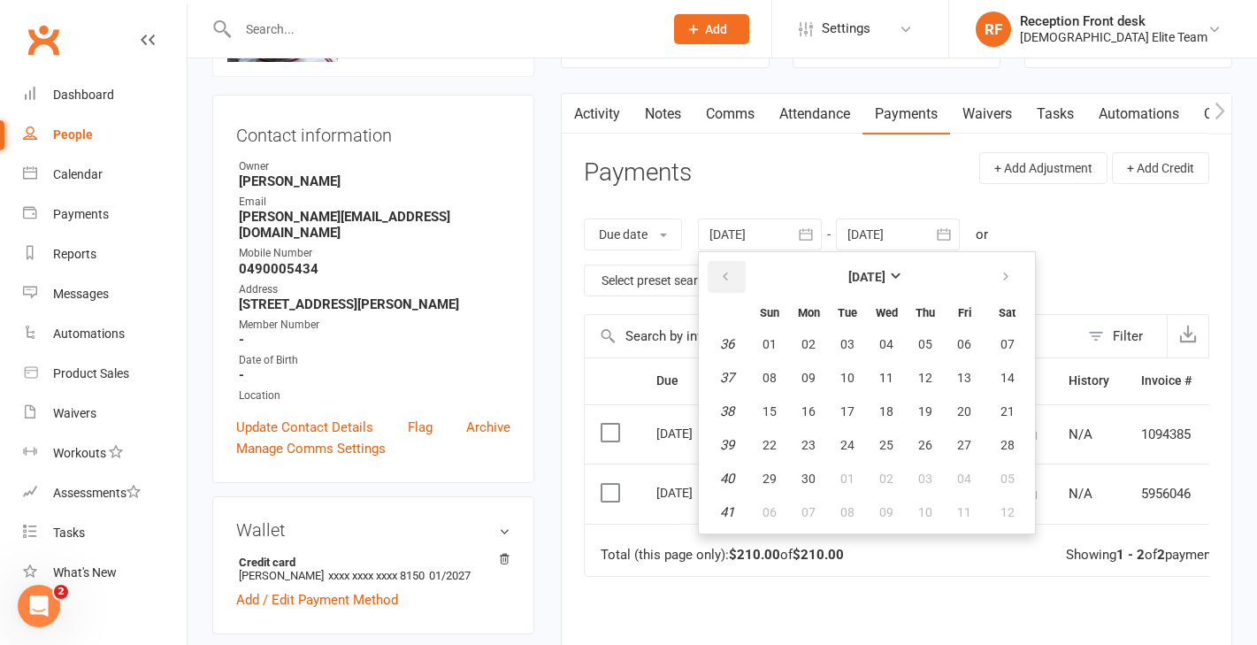
click at [731, 282] on button "button" at bounding box center [726, 277] width 38 height 32
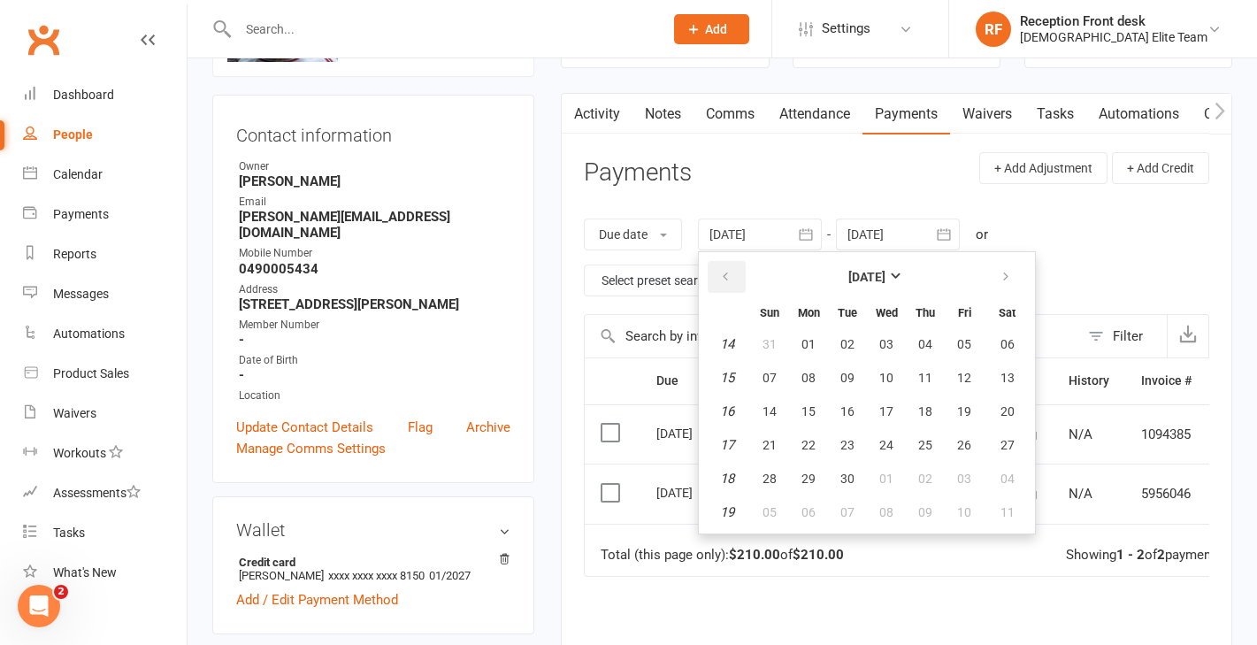
click at [731, 282] on button "button" at bounding box center [726, 277] width 38 height 32
click at [727, 280] on icon "button" at bounding box center [725, 277] width 12 height 14
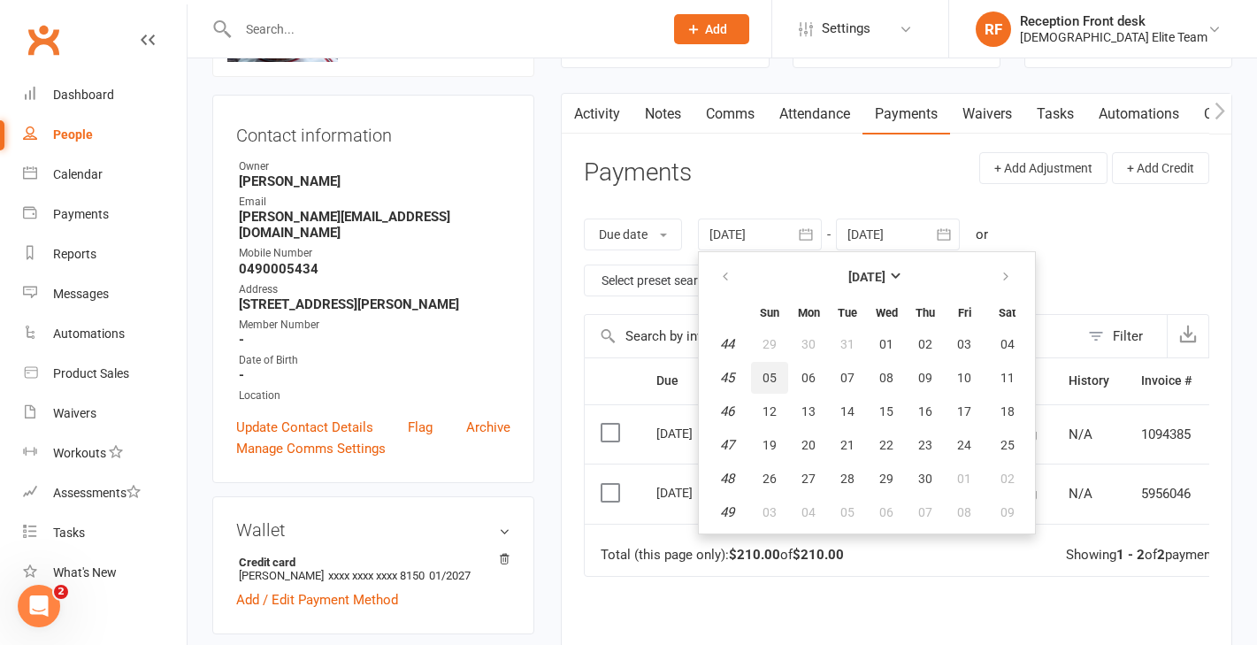
click at [767, 377] on span "05" at bounding box center [769, 378] width 14 height 14
type input "[DATE]"
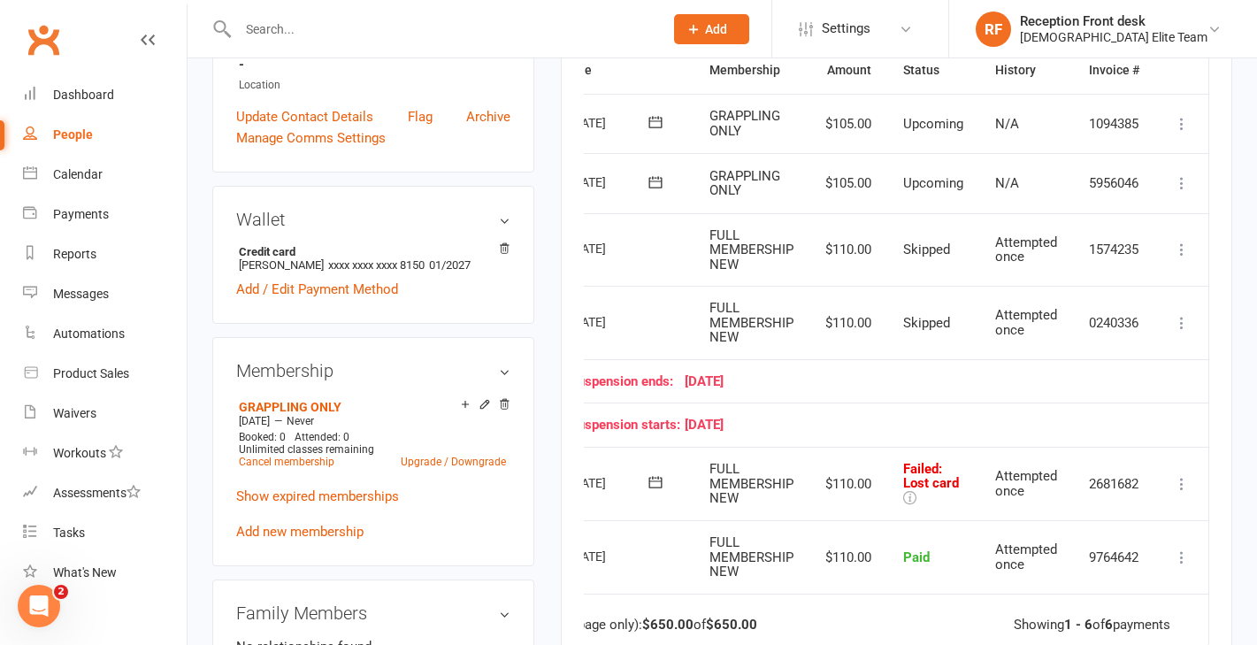
scroll to position [0, 91]
click at [1180, 476] on icon at bounding box center [1182, 484] width 18 height 18
click at [1073, 617] on link "Skip" at bounding box center [1103, 624] width 175 height 35
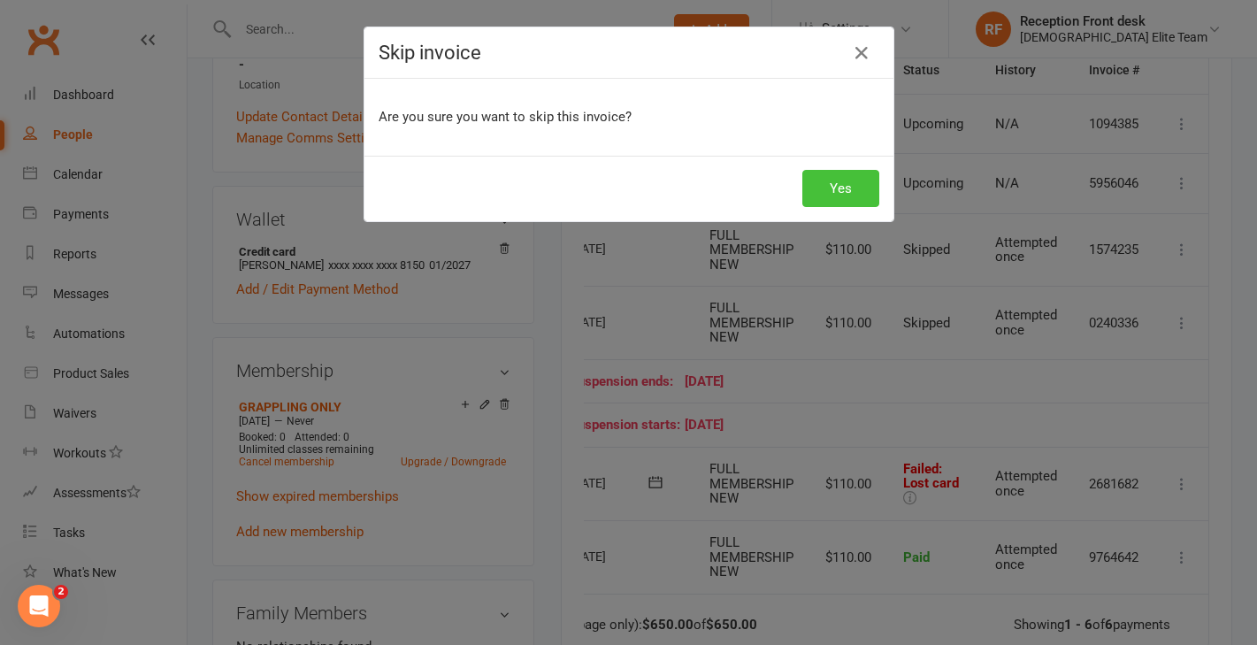
click at [850, 189] on button "Yes" at bounding box center [840, 188] width 77 height 37
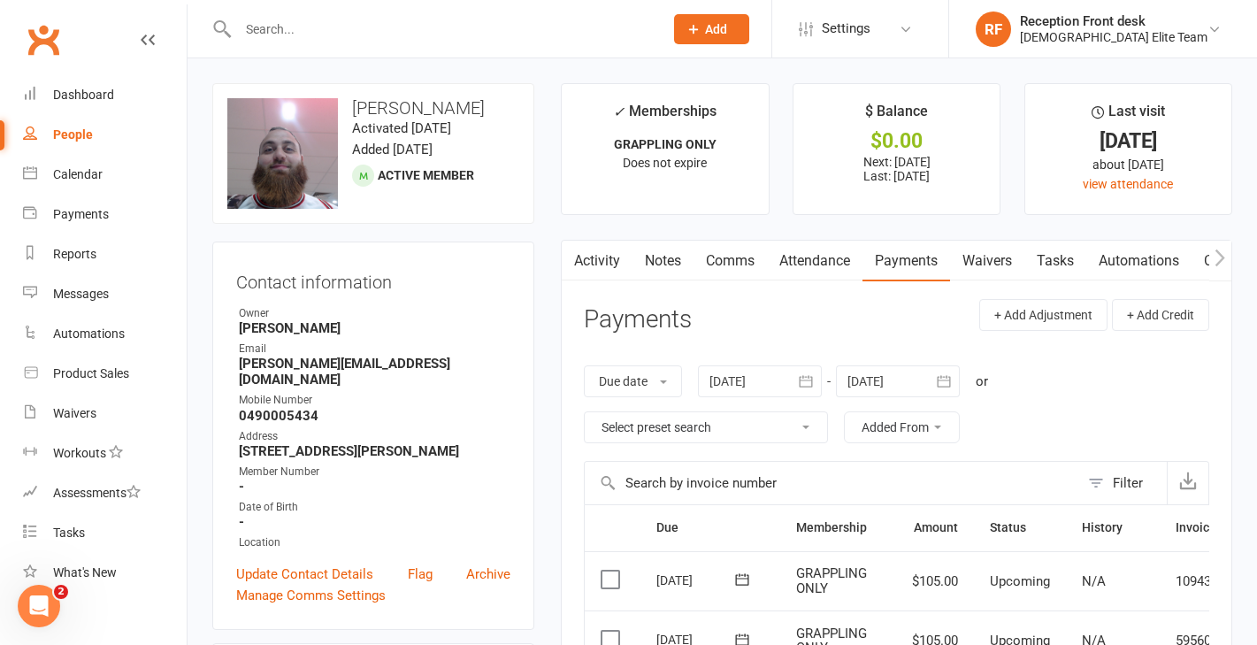
scroll to position [0, 0]
click at [90, 102] on link "Dashboard" at bounding box center [105, 95] width 164 height 40
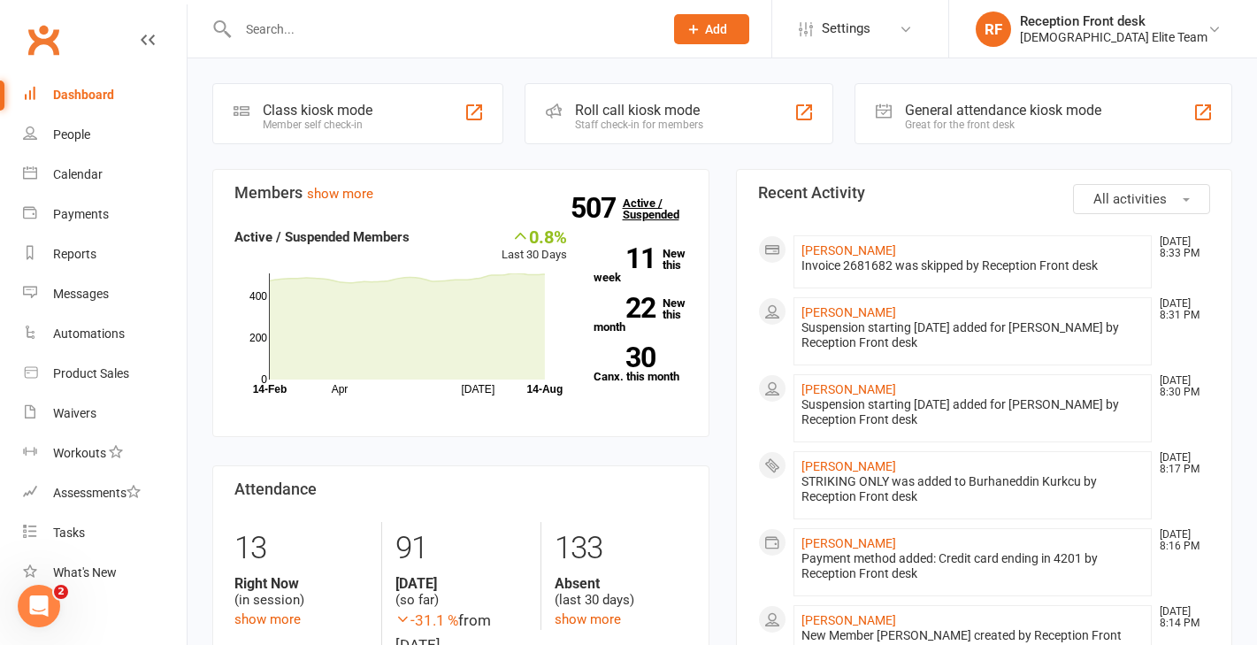
click at [658, 212] on link "507 Active / Suspended" at bounding box center [662, 209] width 78 height 50
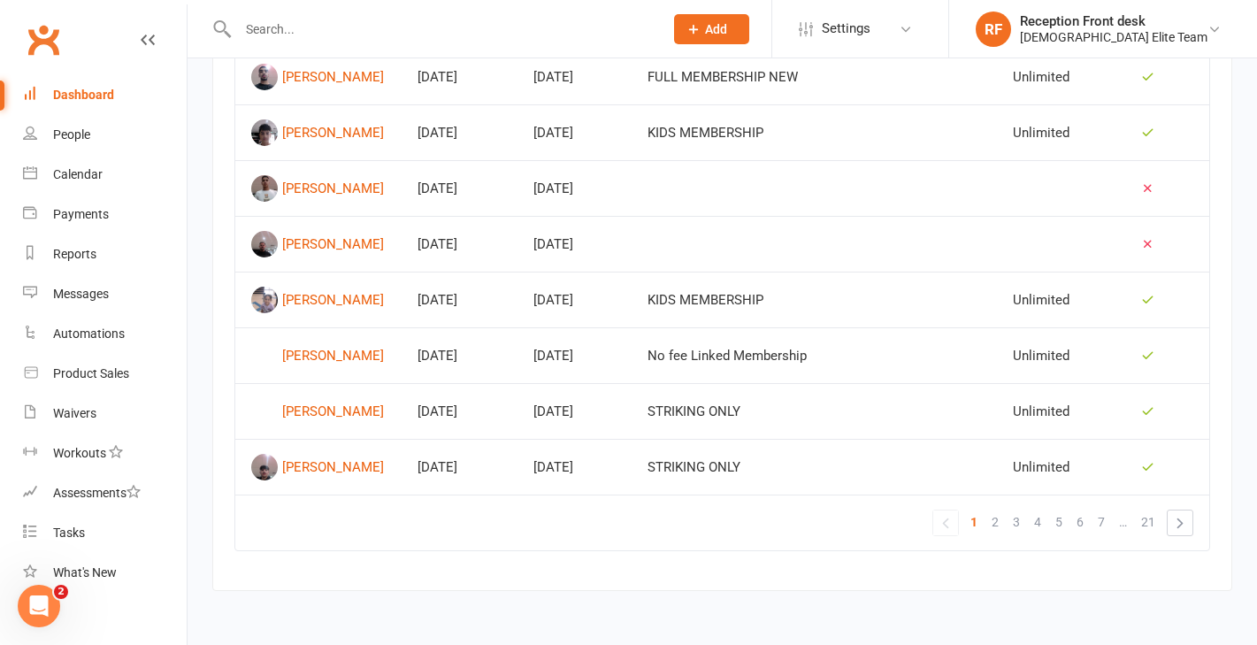
scroll to position [1225, 0]
click at [1002, 525] on link "2" at bounding box center [994, 521] width 21 height 25
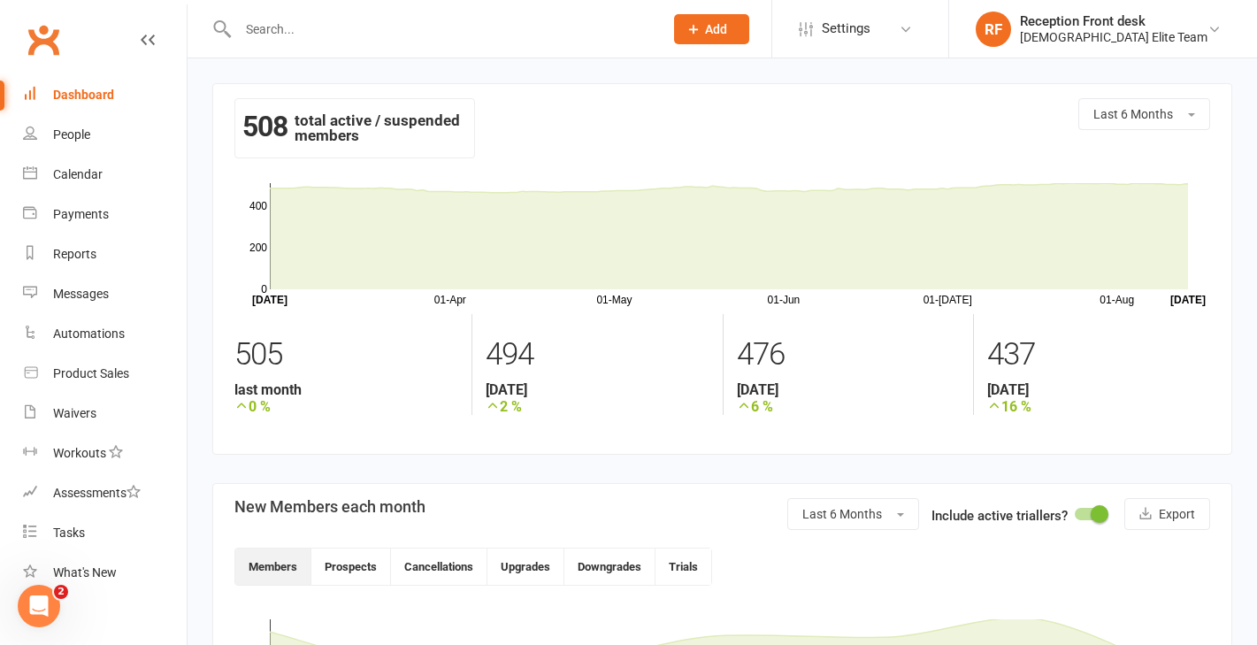
scroll to position [0, 0]
click at [107, 76] on link "Dashboard" at bounding box center [105, 95] width 164 height 40
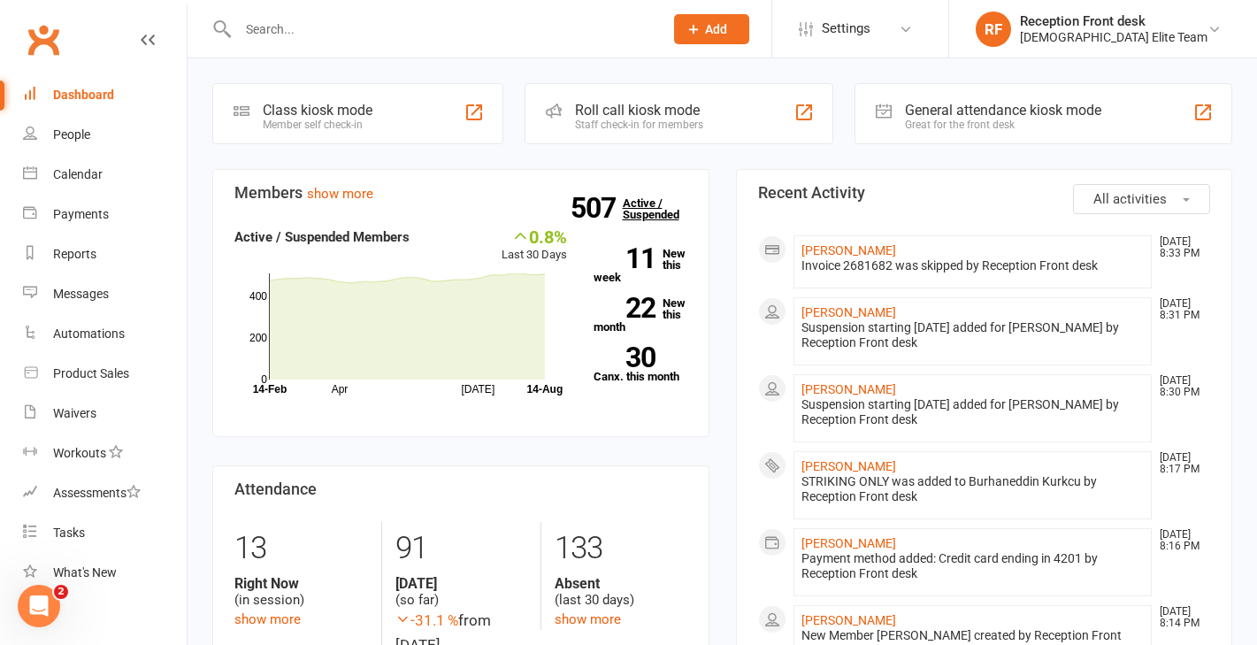
click at [663, 205] on link "507 Active / Suspended" at bounding box center [662, 209] width 78 height 50
